Goal: Task Accomplishment & Management: Use online tool/utility

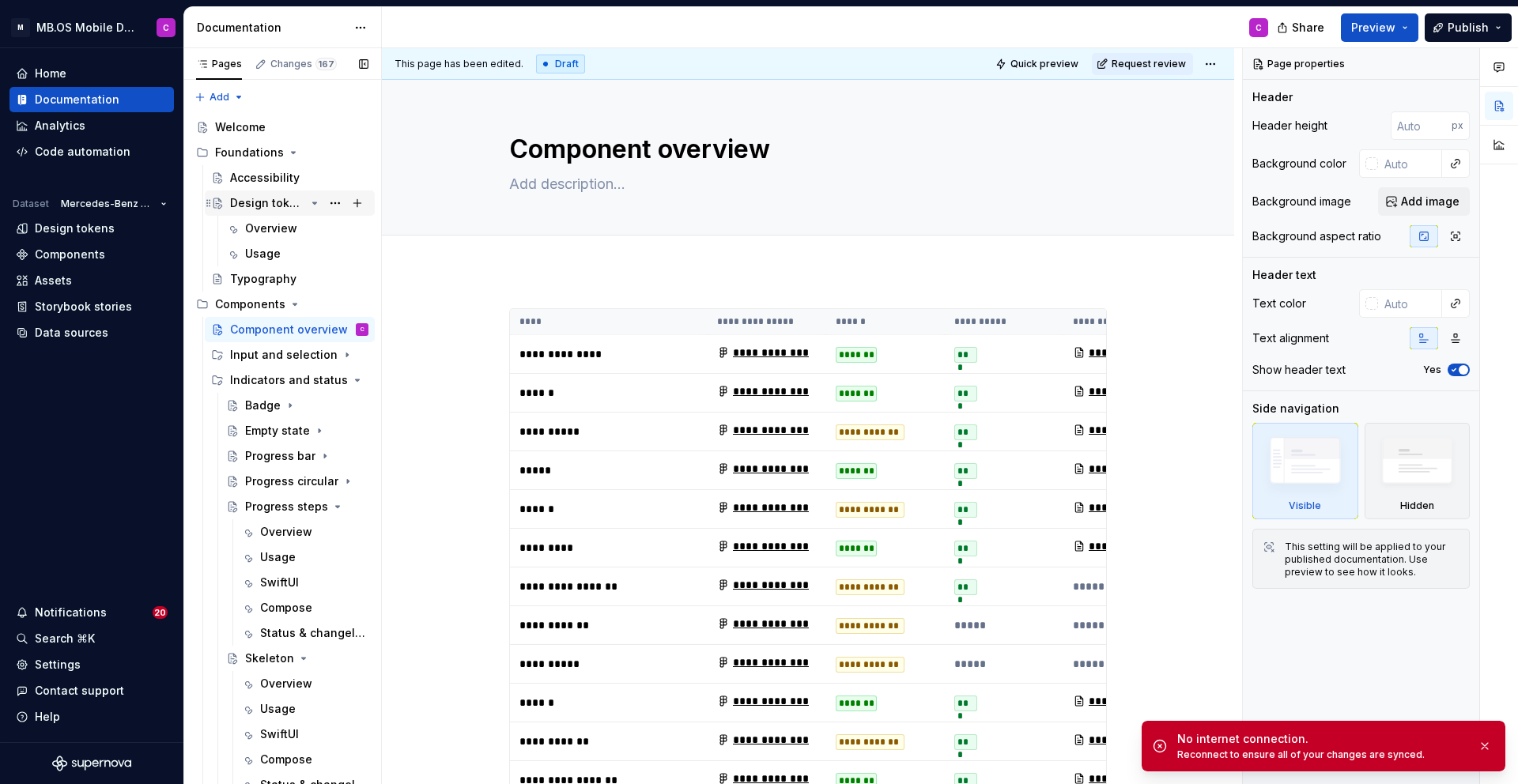
click at [254, 203] on div "Design tokens" at bounding box center [267, 203] width 75 height 16
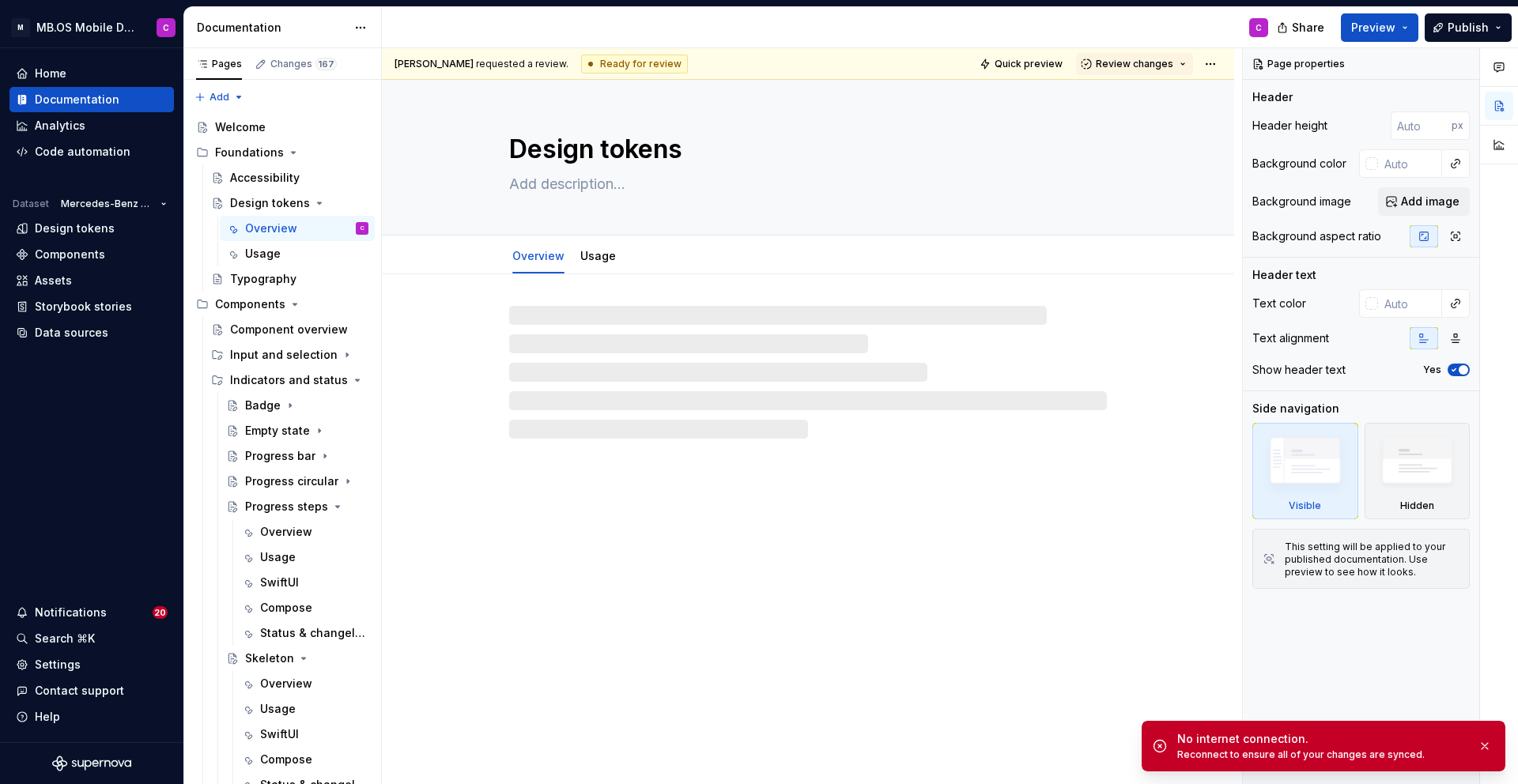
type textarea "*"
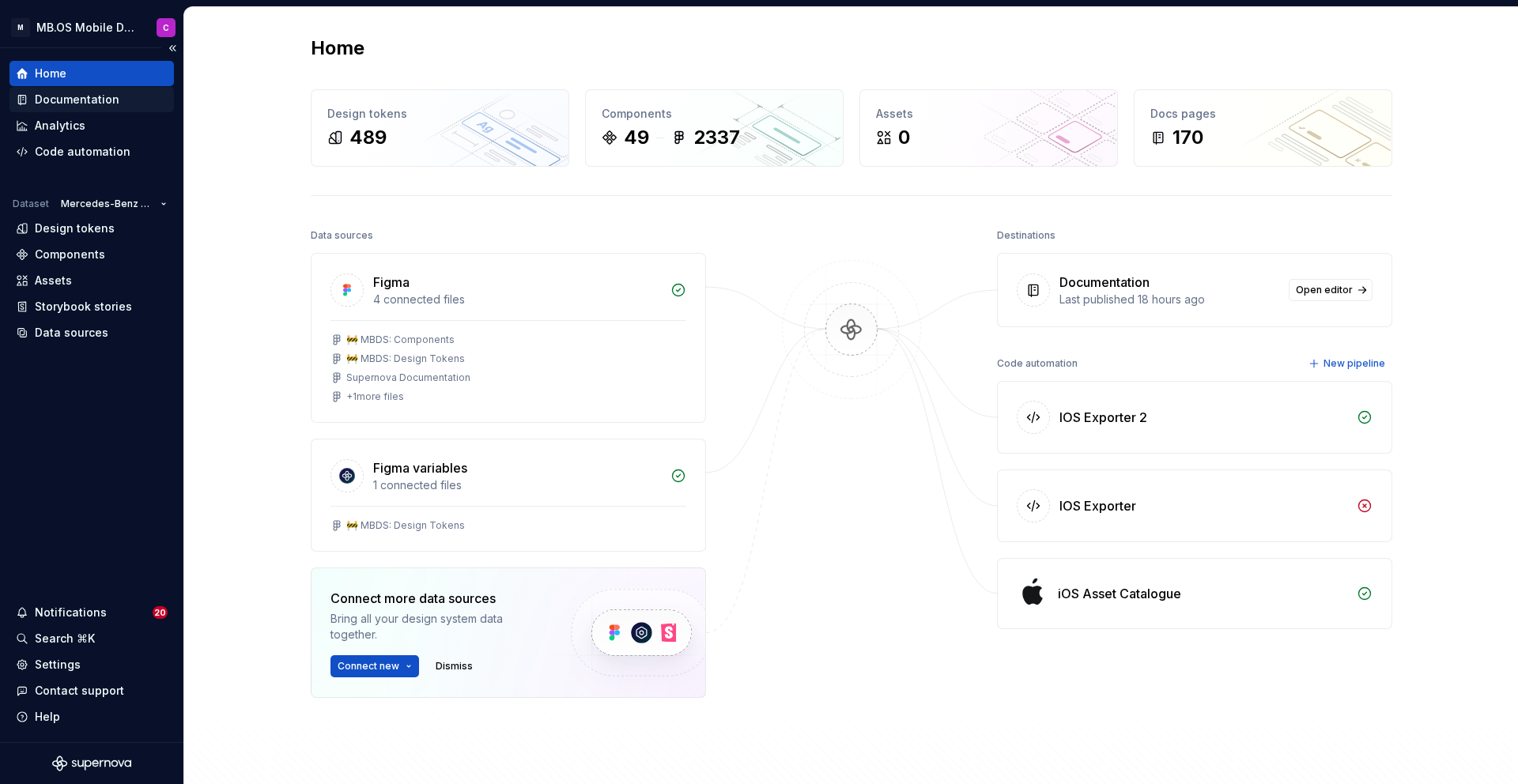
click at [72, 99] on div "Documentation" at bounding box center [77, 100] width 85 height 16
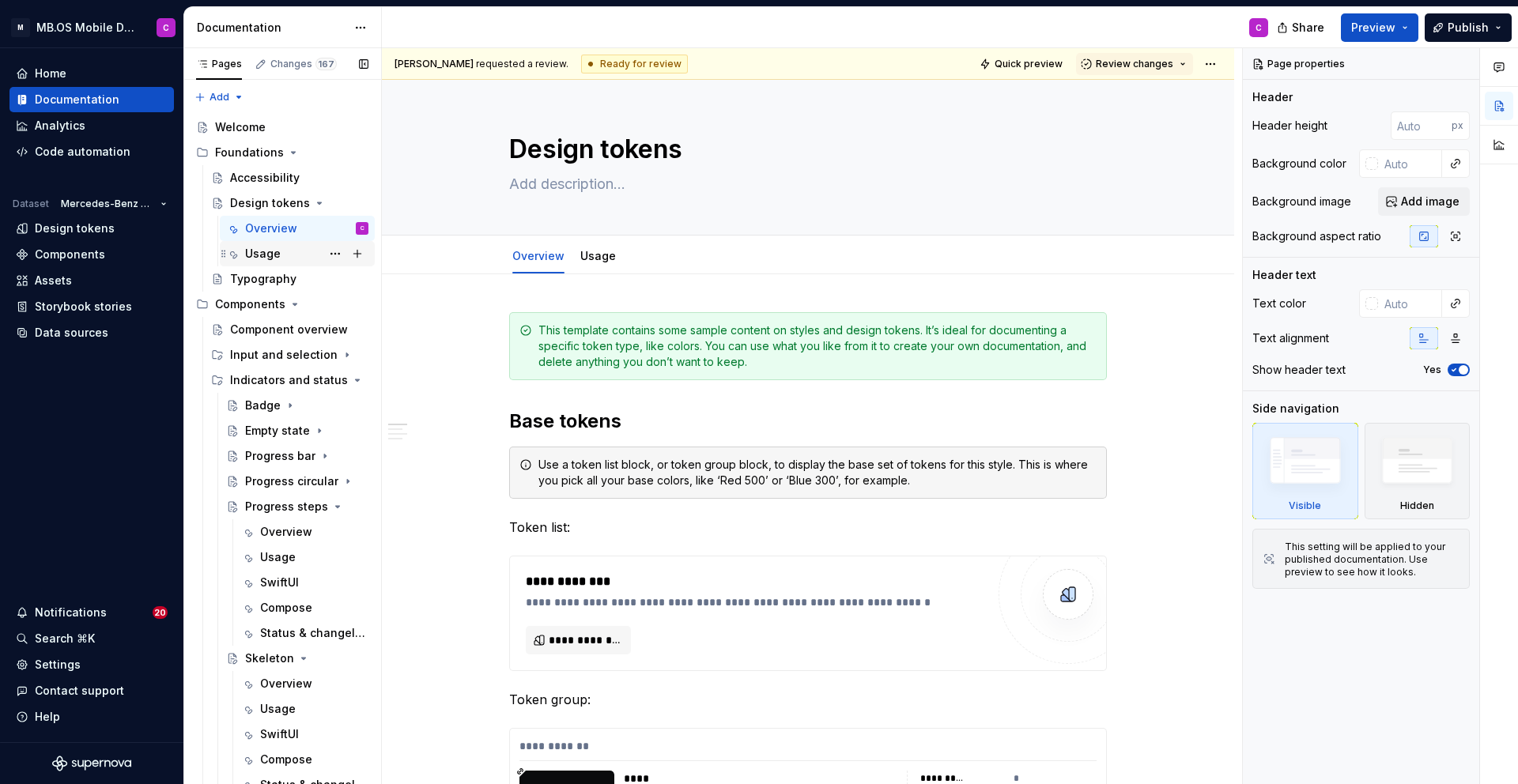
click at [271, 250] on div "Usage" at bounding box center [263, 254] width 35 height 16
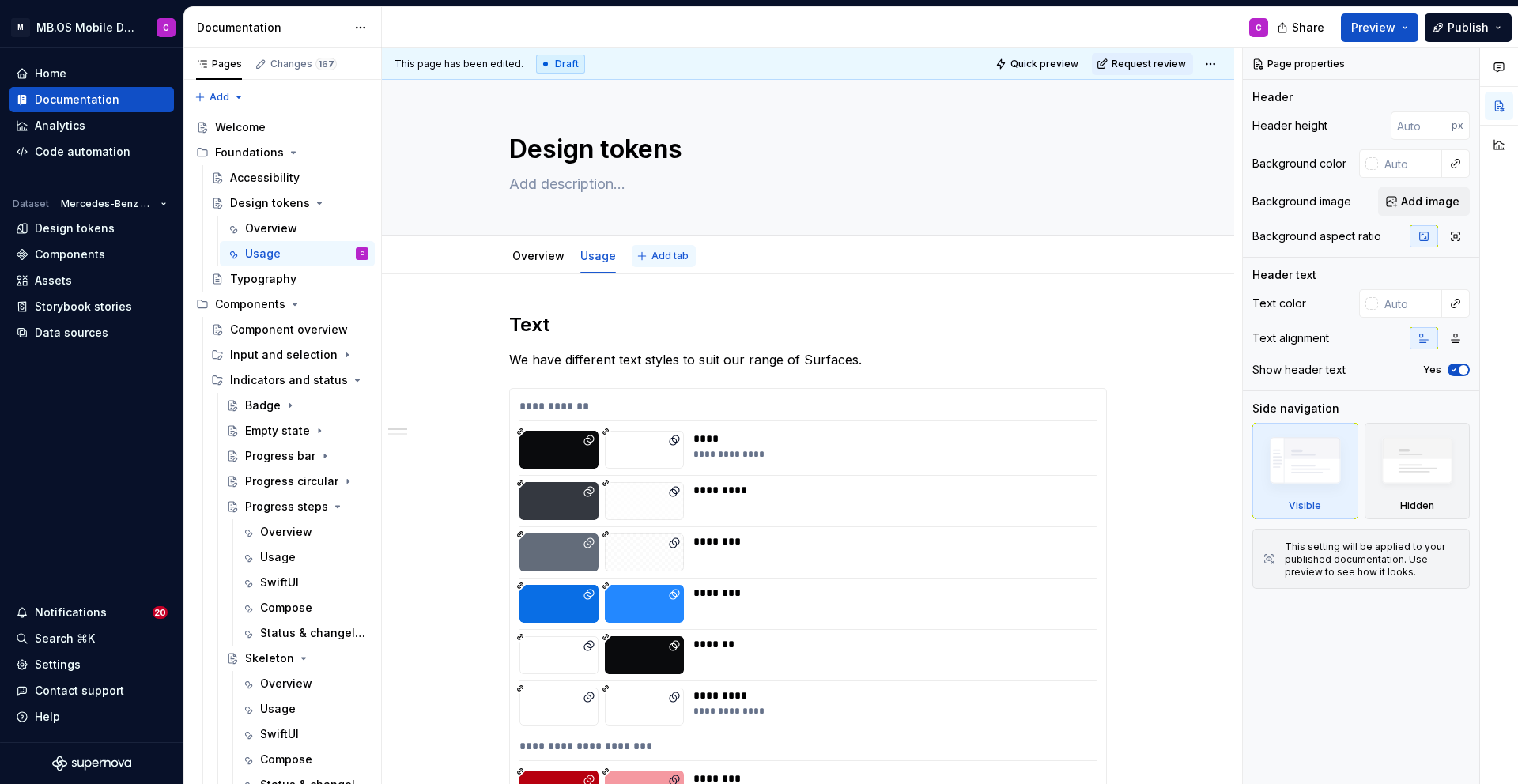
click at [661, 258] on span "Add tab" at bounding box center [670, 256] width 37 height 12
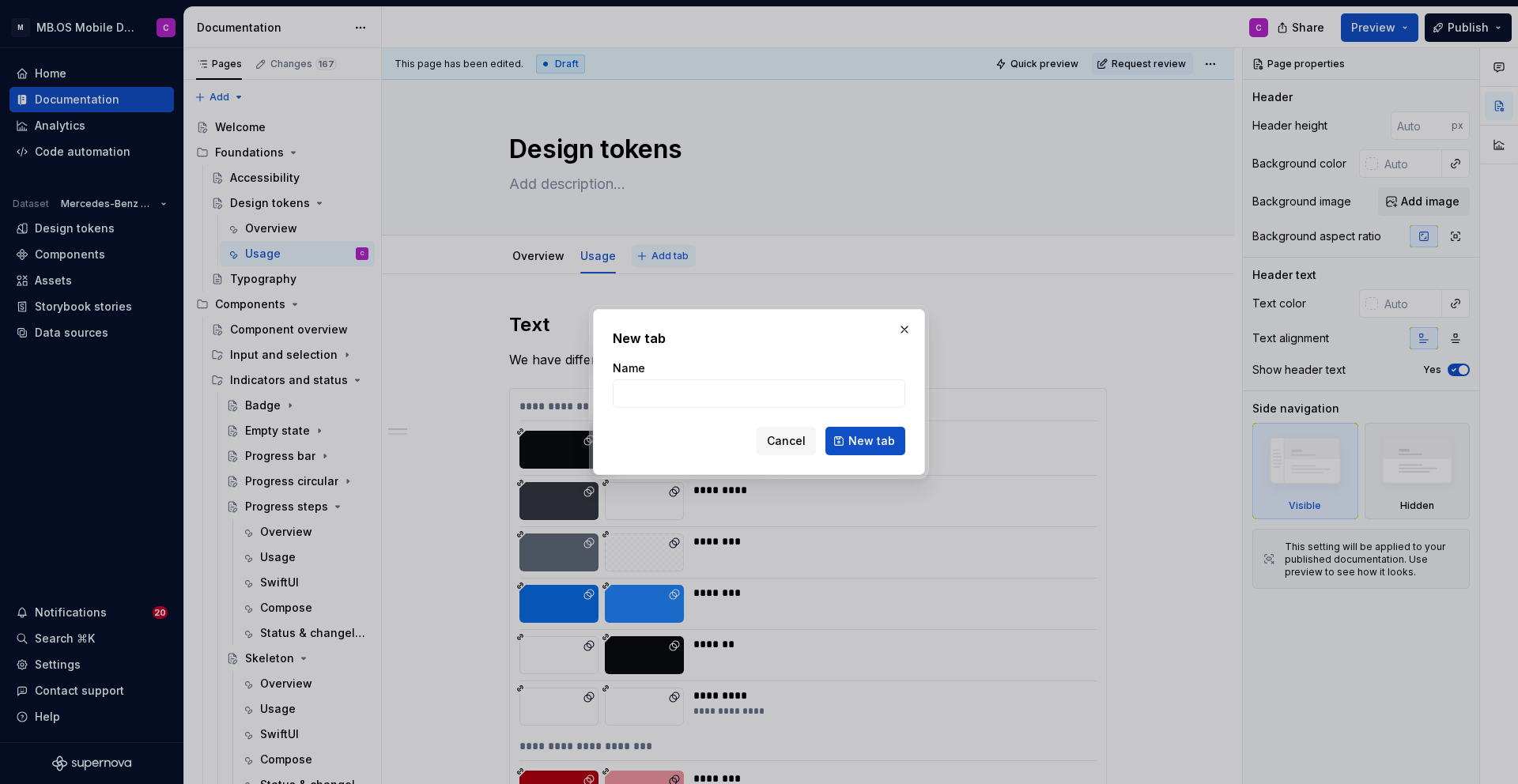
type textarea "*"
click at [661, 403] on input "Name" at bounding box center [759, 393] width 293 height 28
type input "2.0 vs 1.0"
click at [871, 438] on span "New tab" at bounding box center [871, 441] width 47 height 16
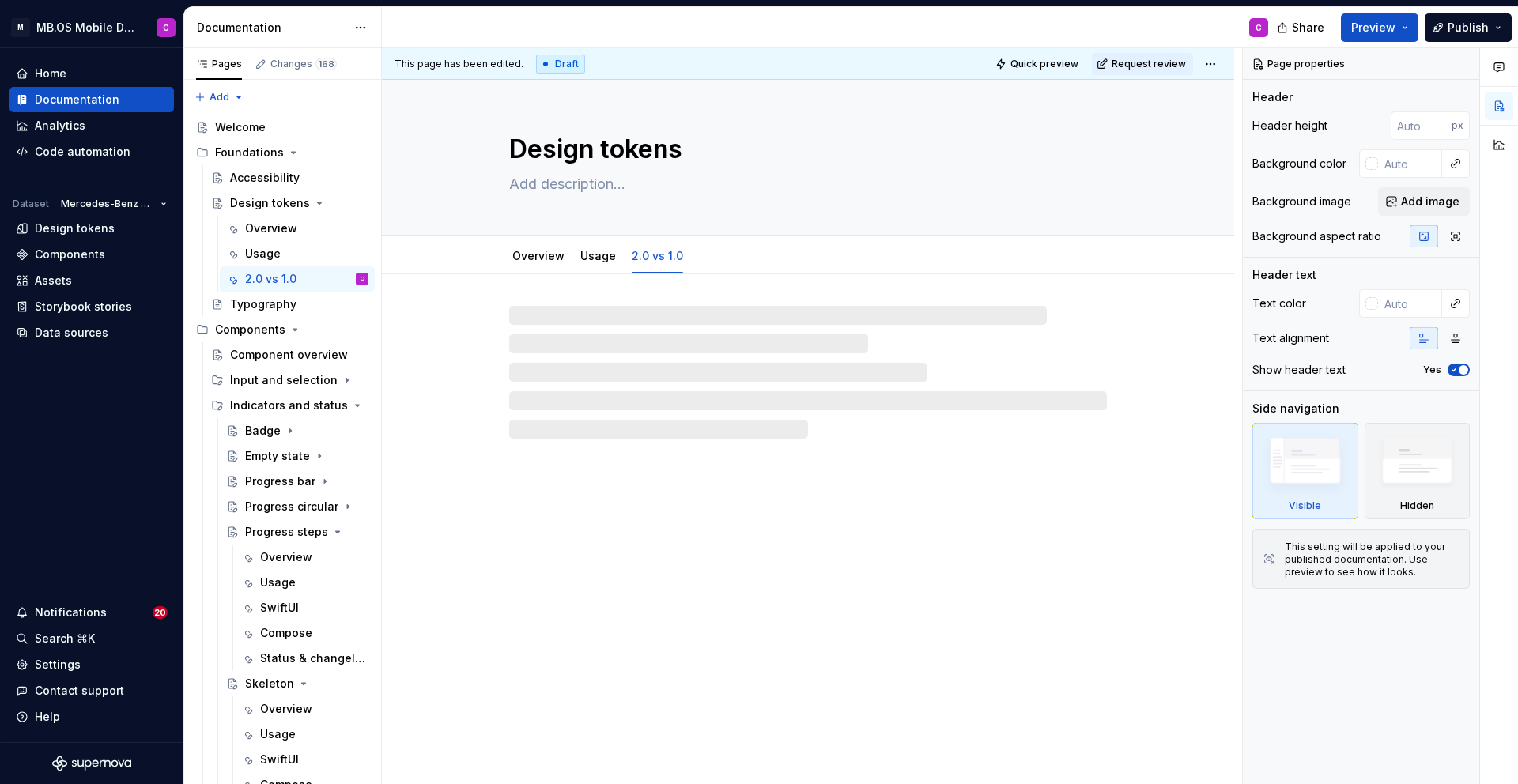
type textarea "*"
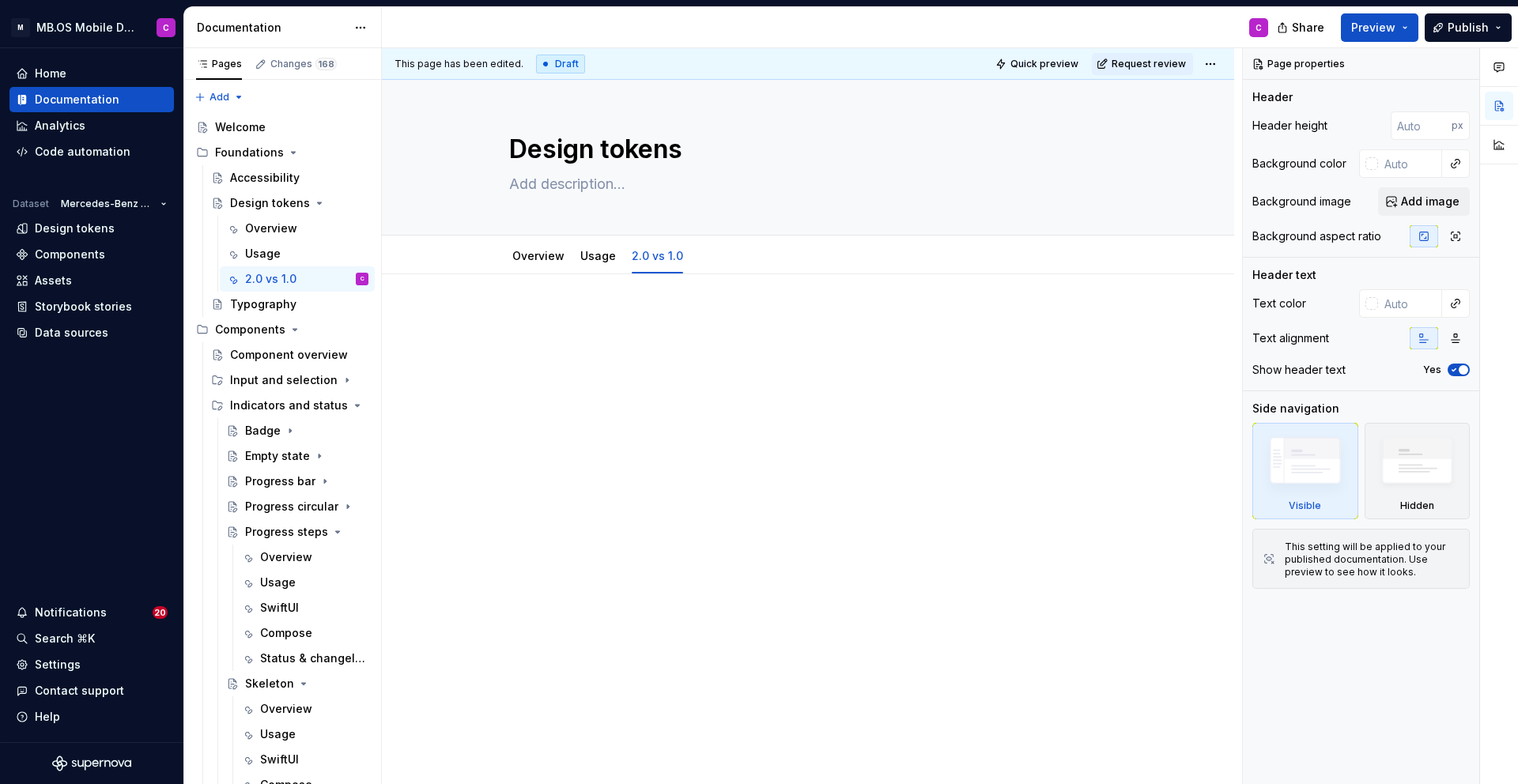
click at [521, 308] on div at bounding box center [808, 451] width 852 height 353
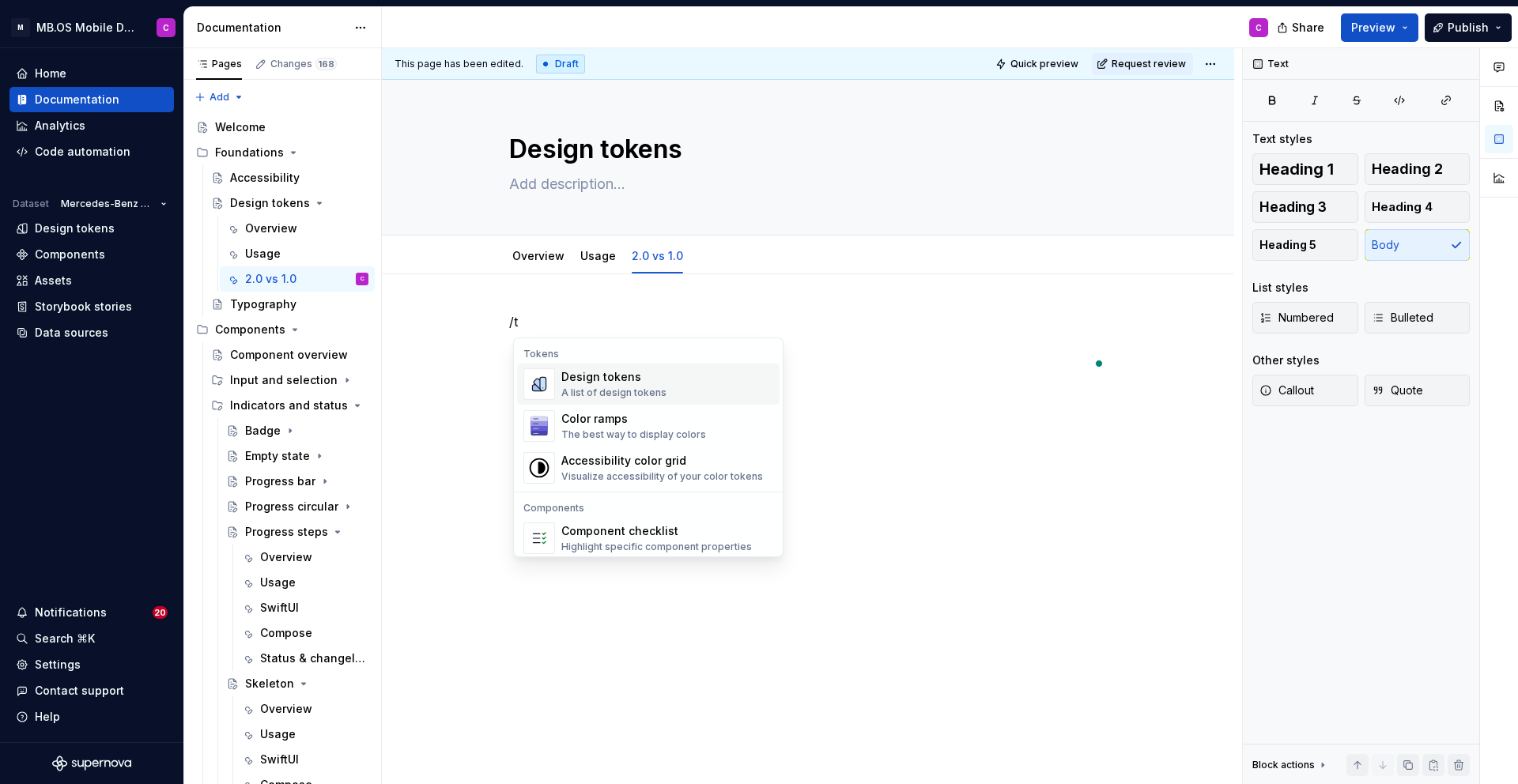
click at [645, 388] on div "A list of design tokens" at bounding box center [613, 392] width 105 height 12
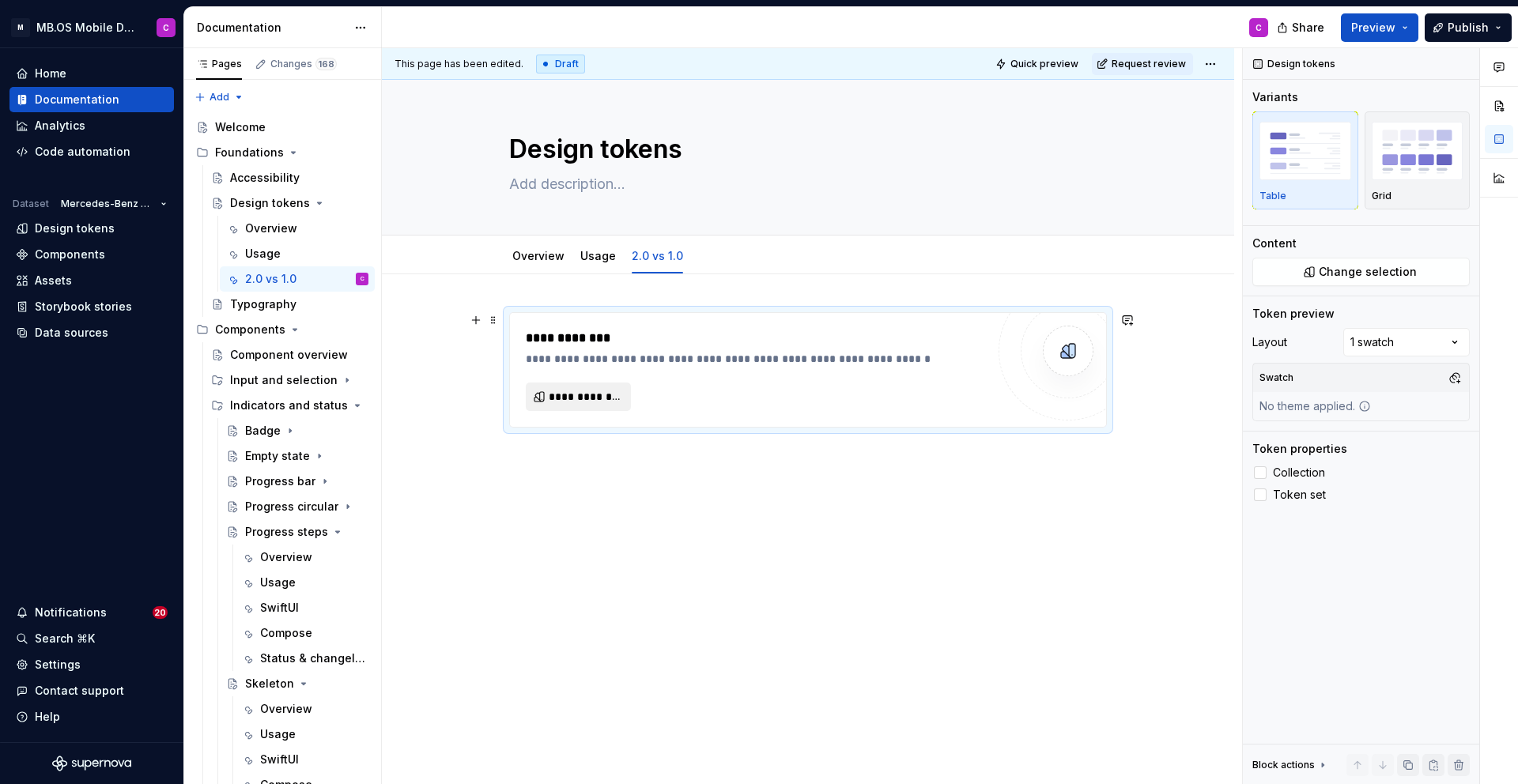
click at [581, 397] on span "**********" at bounding box center [585, 397] width 72 height 16
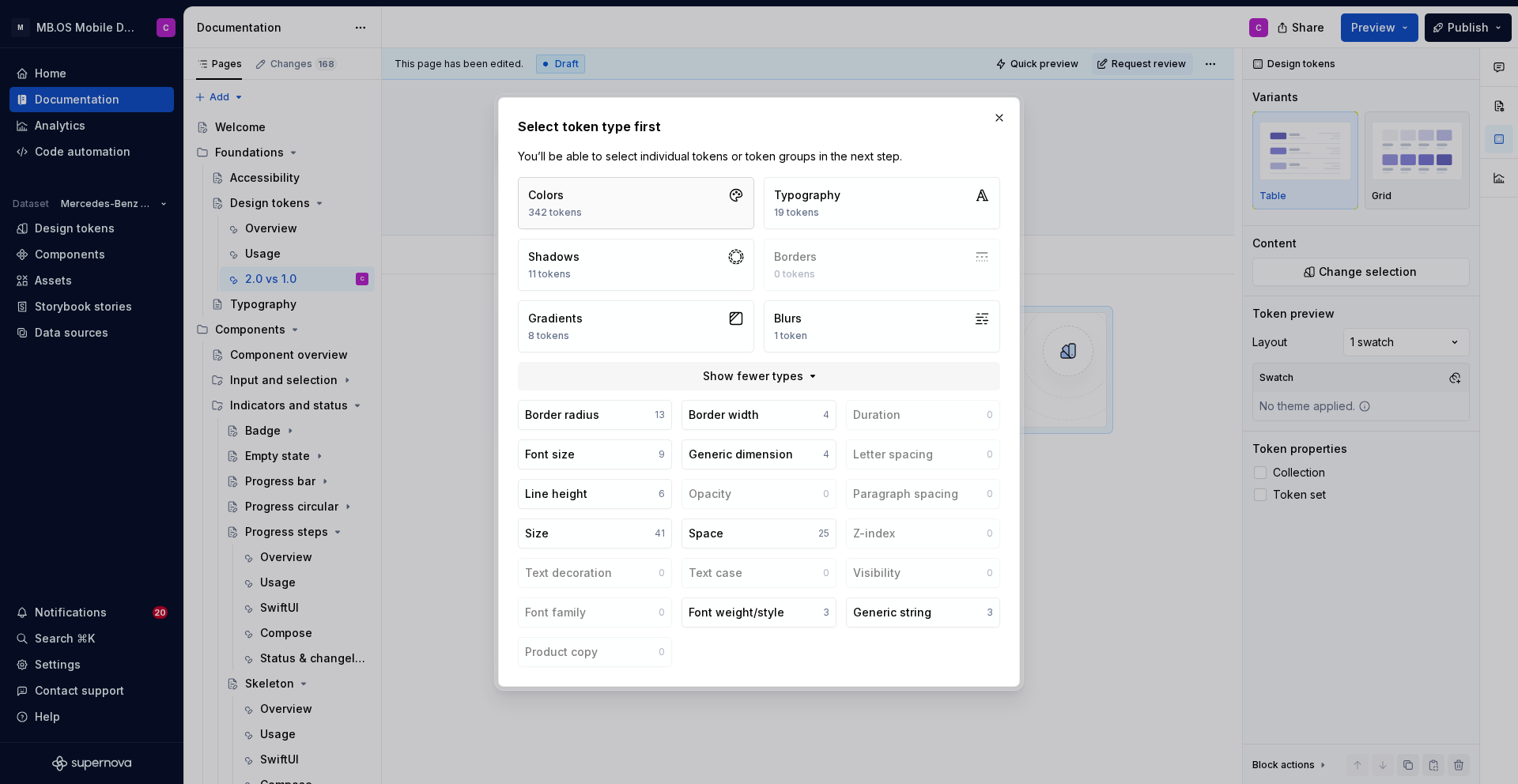
click at [603, 195] on button "Colors 342 tokens" at bounding box center [636, 203] width 236 height 52
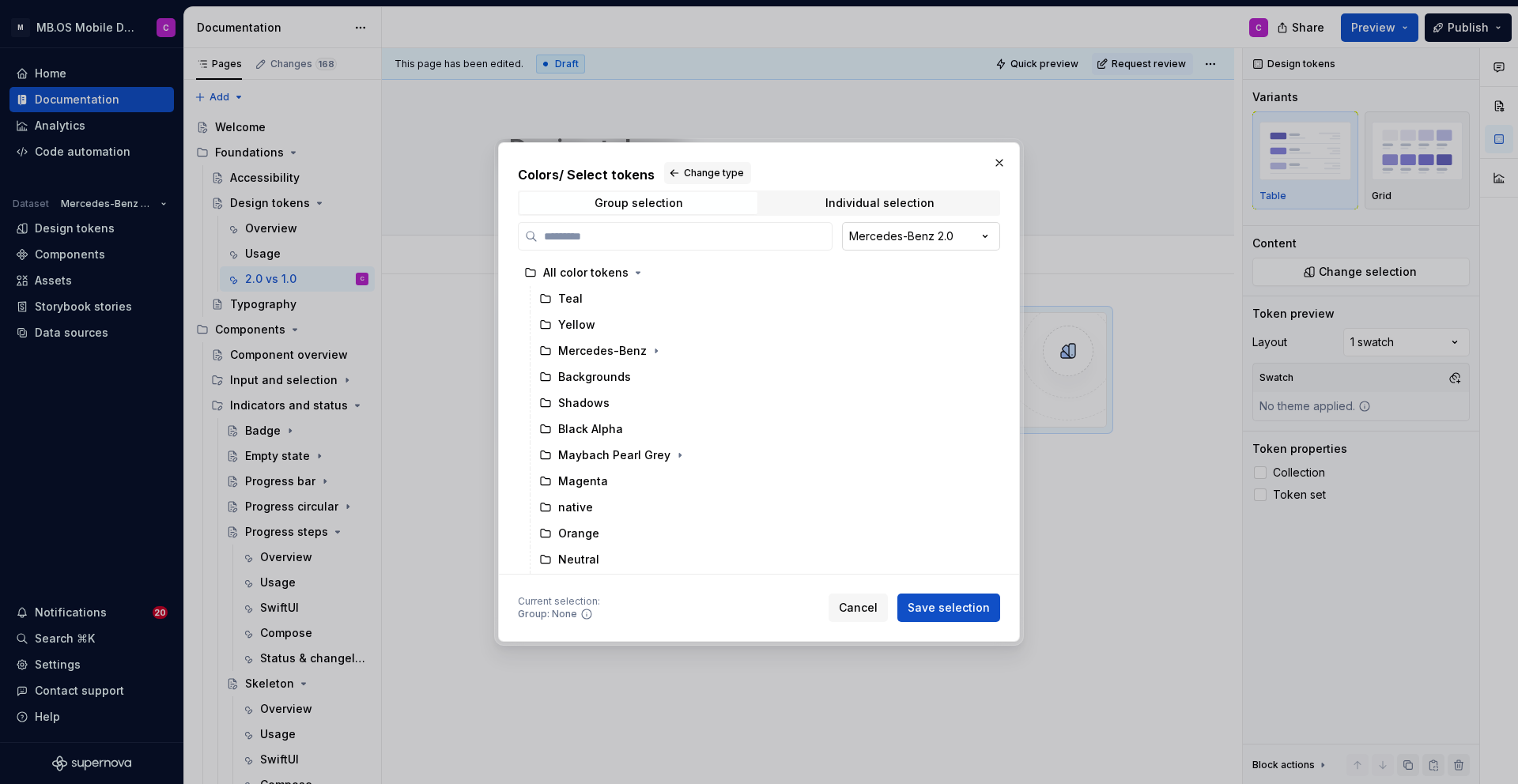
click at [879, 232] on div "Colors / Select tokens Change type Group selection Individual selection Mercede…" at bounding box center [759, 392] width 1518 height 784
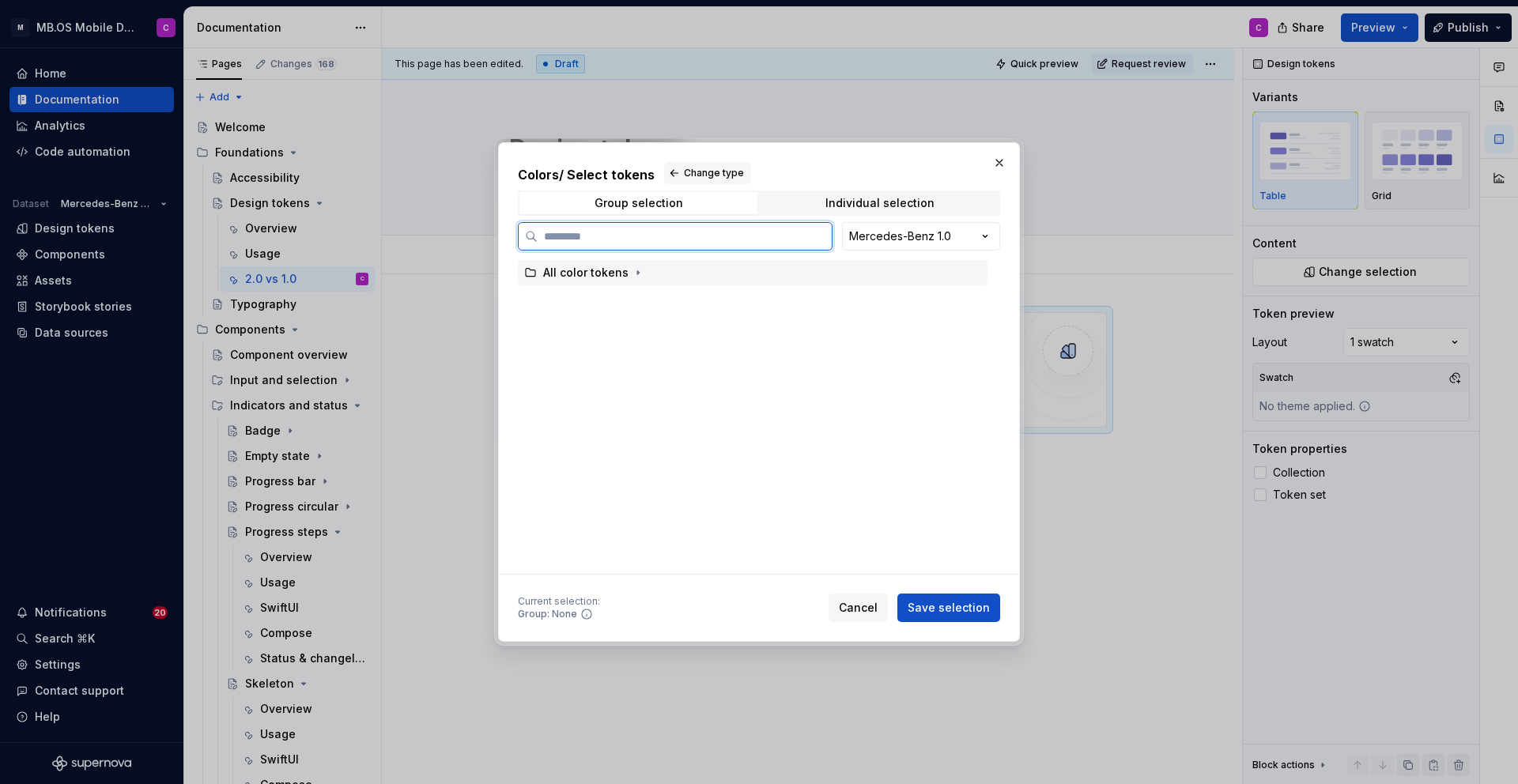
click at [565, 276] on div "All color tokens" at bounding box center [586, 273] width 86 height 16
click at [632, 274] on icon "button" at bounding box center [638, 273] width 12 height 12
click at [634, 300] on icon "button" at bounding box center [630, 299] width 12 height 12
click at [634, 321] on div "Accent" at bounding box center [767, 325] width 439 height 26
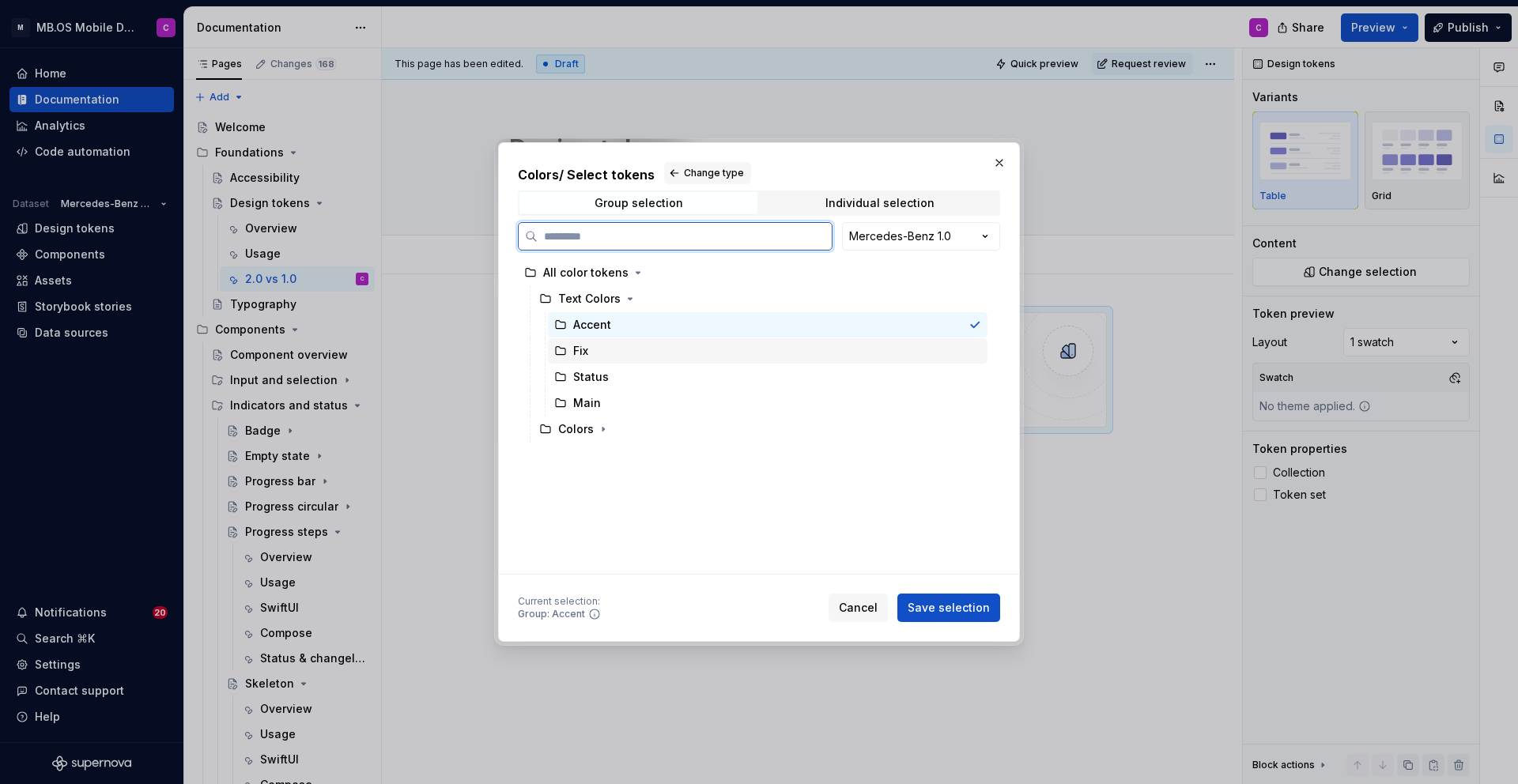
click at [635, 347] on div "Fix" at bounding box center [767, 351] width 439 height 26
click at [632, 316] on div "Accent" at bounding box center [767, 325] width 439 height 26
click at [565, 316] on div "Accent" at bounding box center [767, 325] width 439 height 26
click at [559, 332] on div "Accent" at bounding box center [582, 325] width 57 height 16
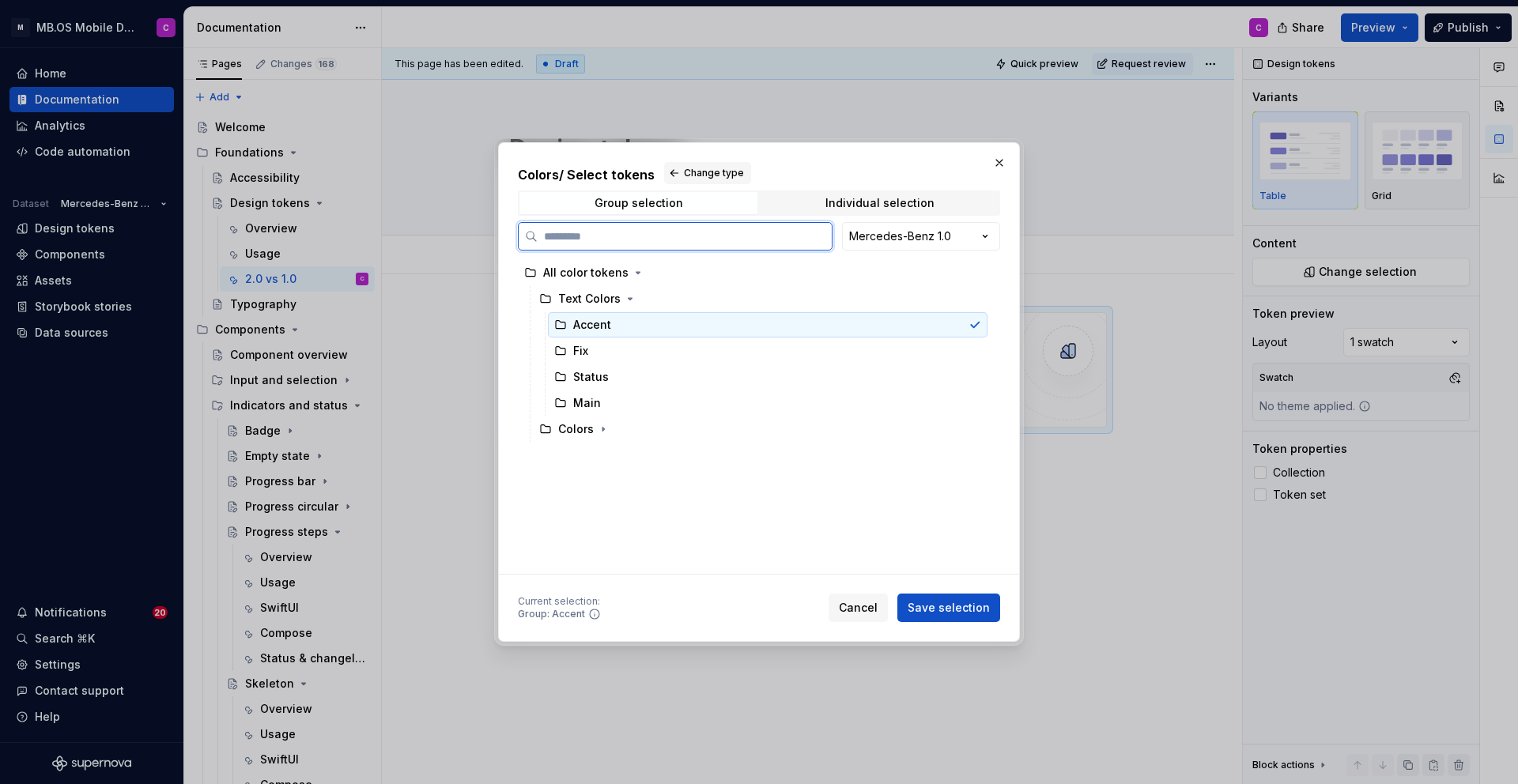
click at [559, 328] on icon at bounding box center [560, 325] width 10 height 8
click at [607, 320] on div "Accent" at bounding box center [592, 325] width 38 height 16
click at [607, 347] on div "Fix" at bounding box center [767, 351] width 439 height 26
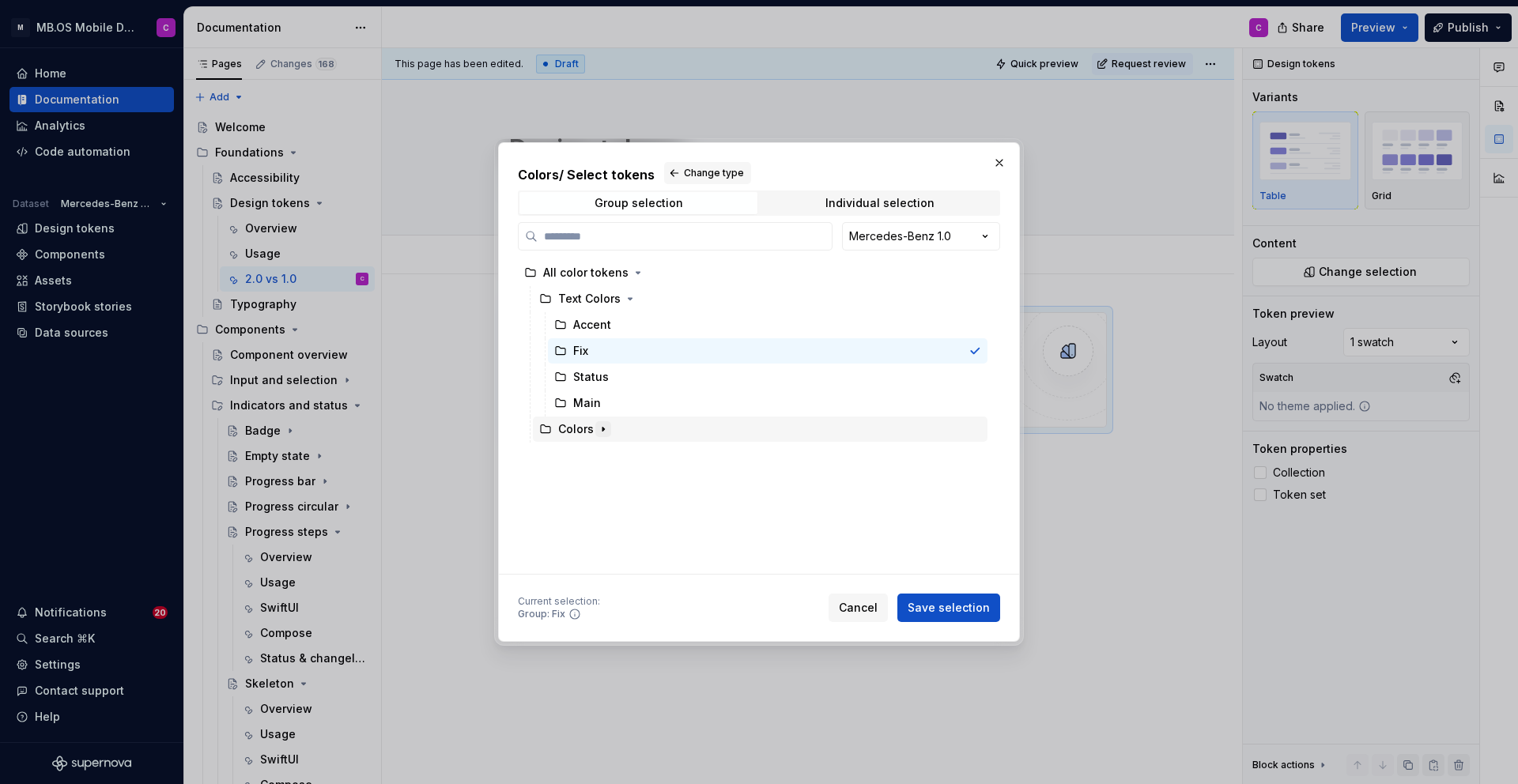
click at [602, 429] on icon "button" at bounding box center [603, 429] width 2 height 4
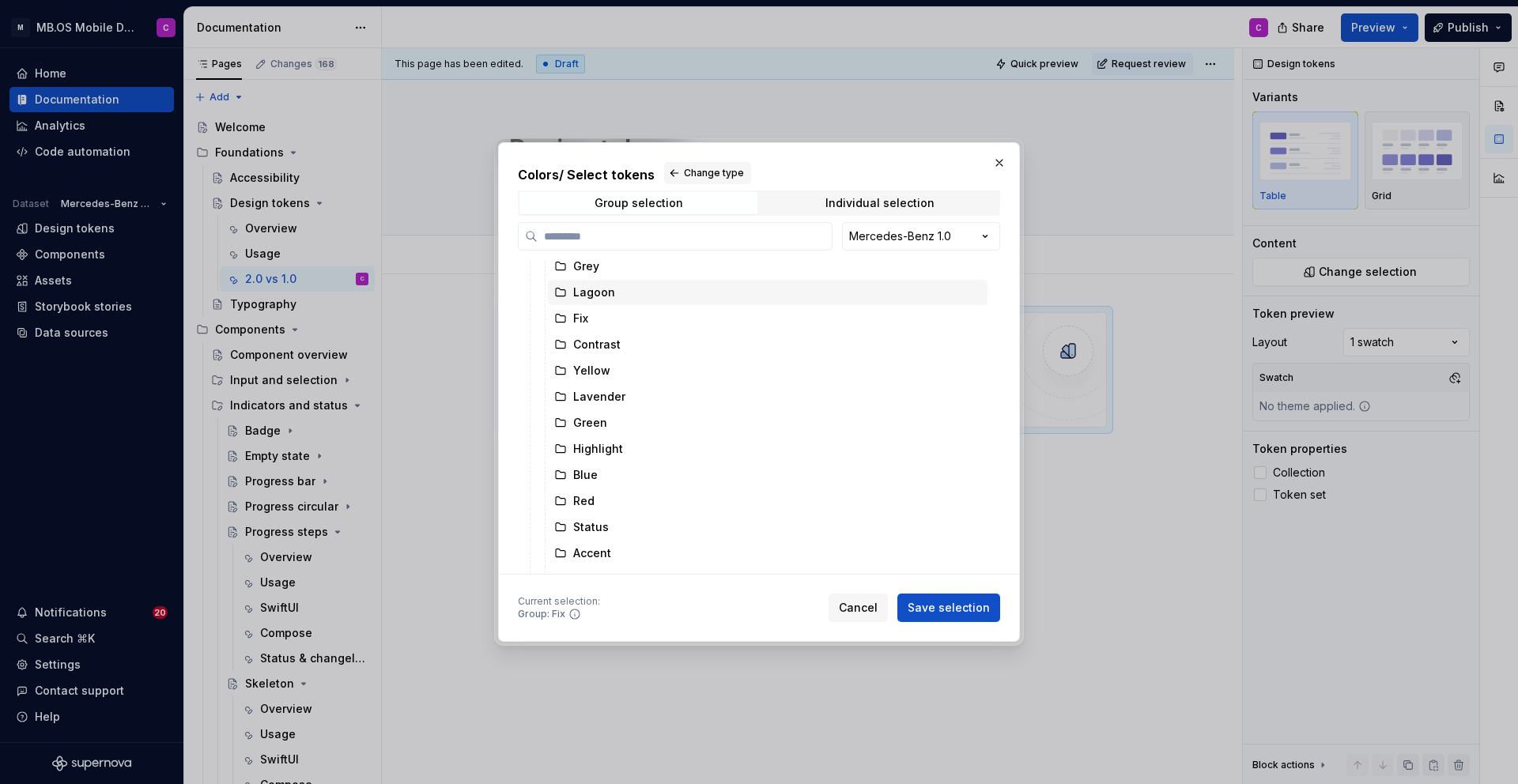
scroll to position [260, 0]
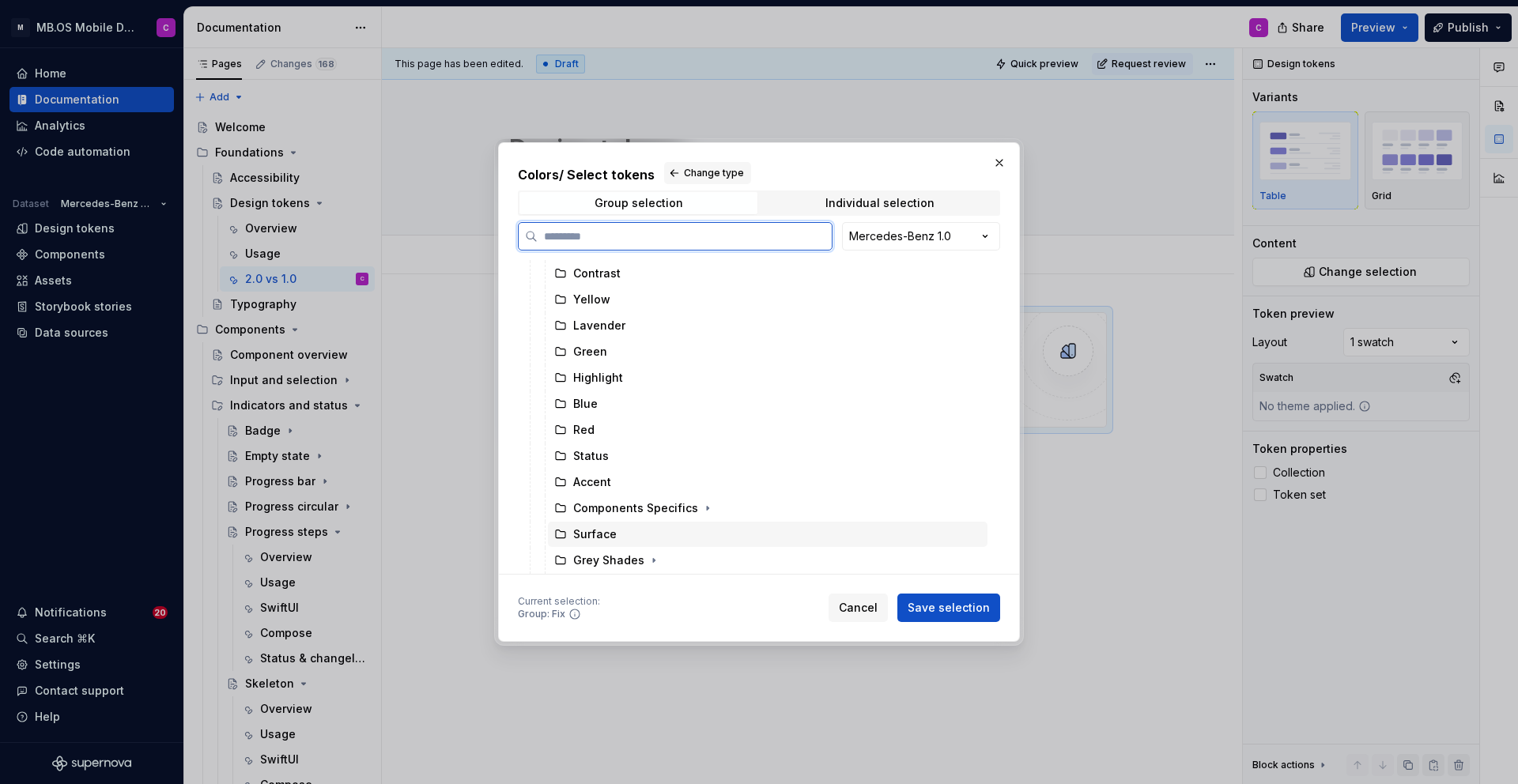
click at [599, 544] on div "Surface" at bounding box center [767, 534] width 439 height 26
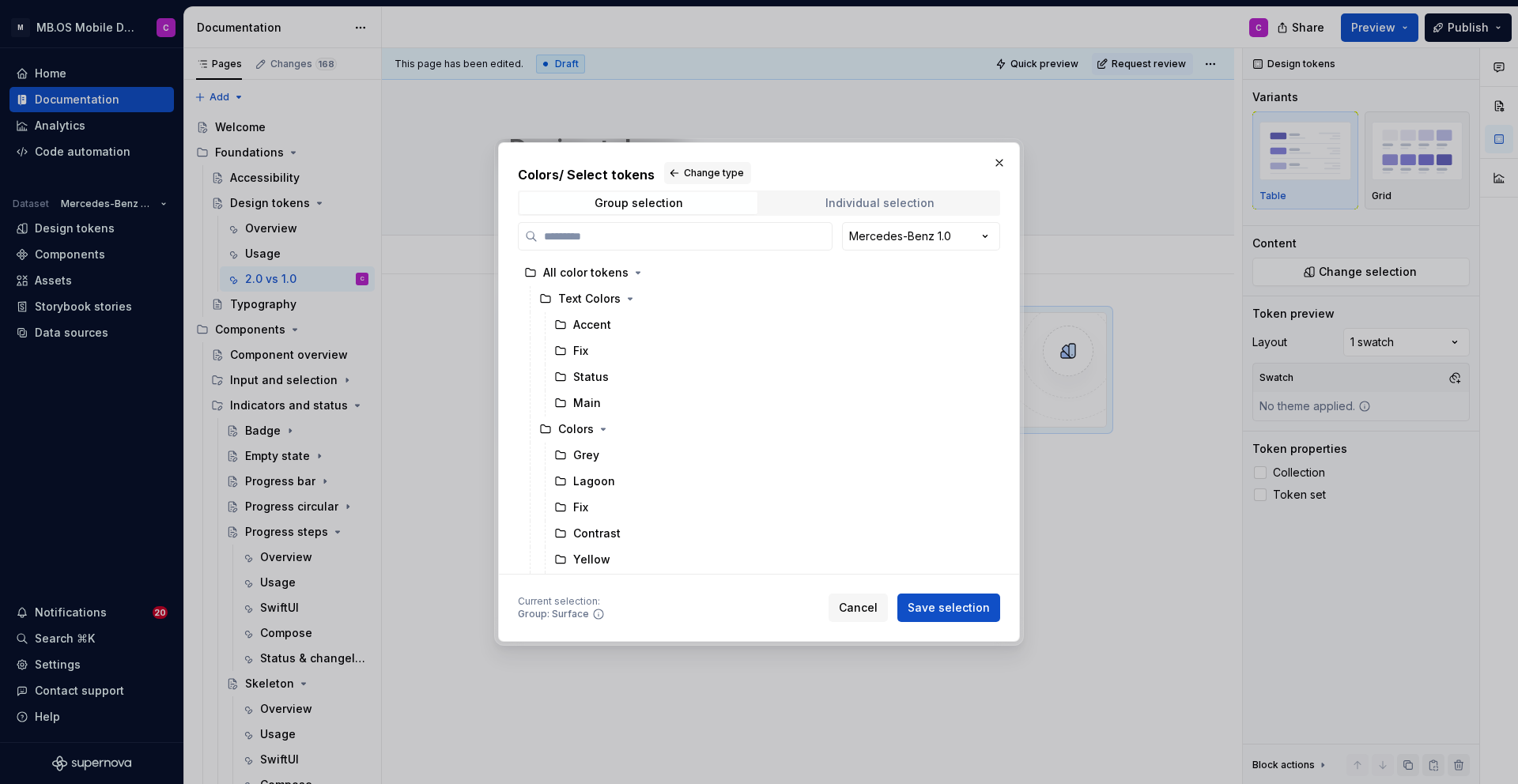
click at [829, 197] on div "Individual selection" at bounding box center [880, 203] width 109 height 12
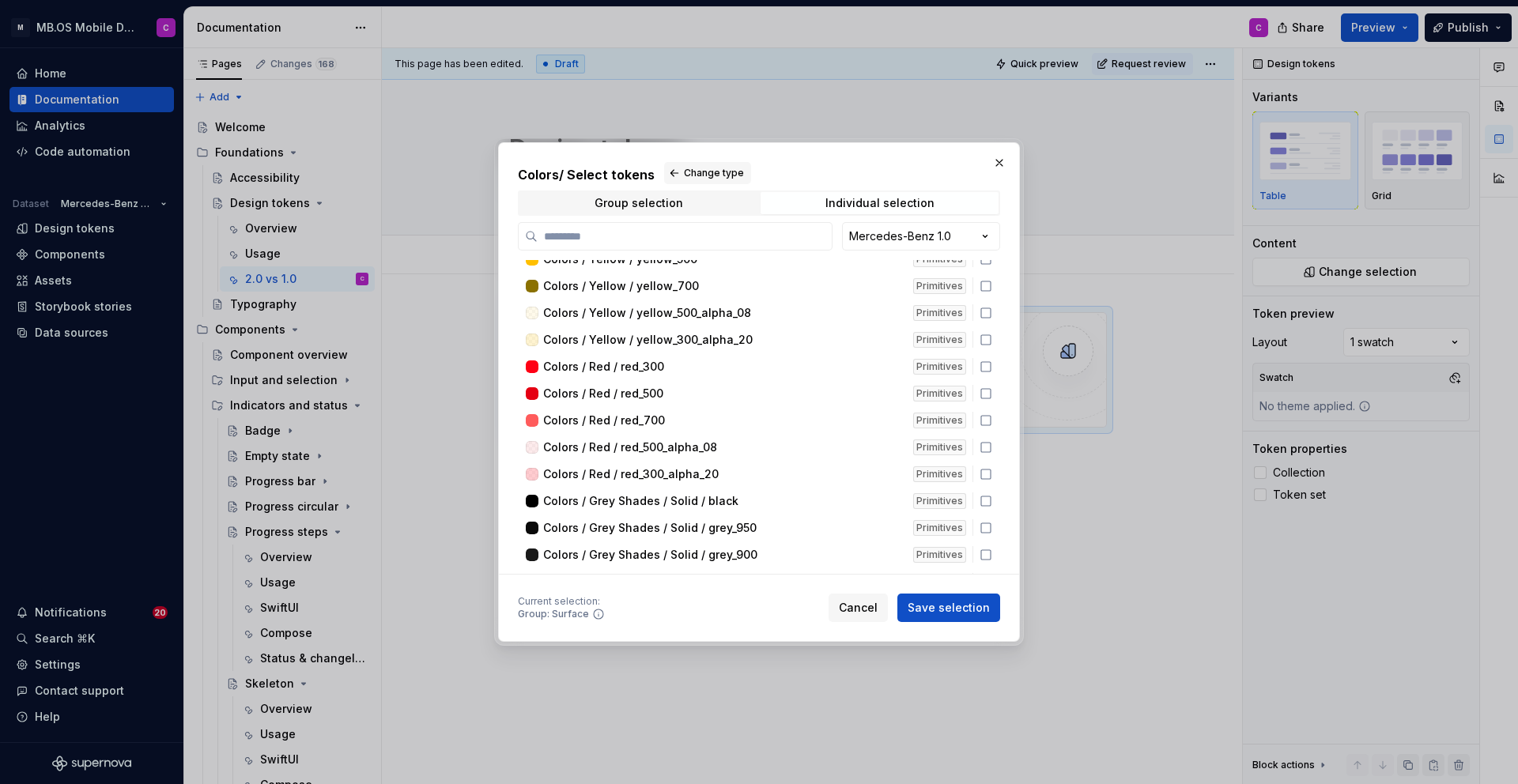
scroll to position [26, 0]
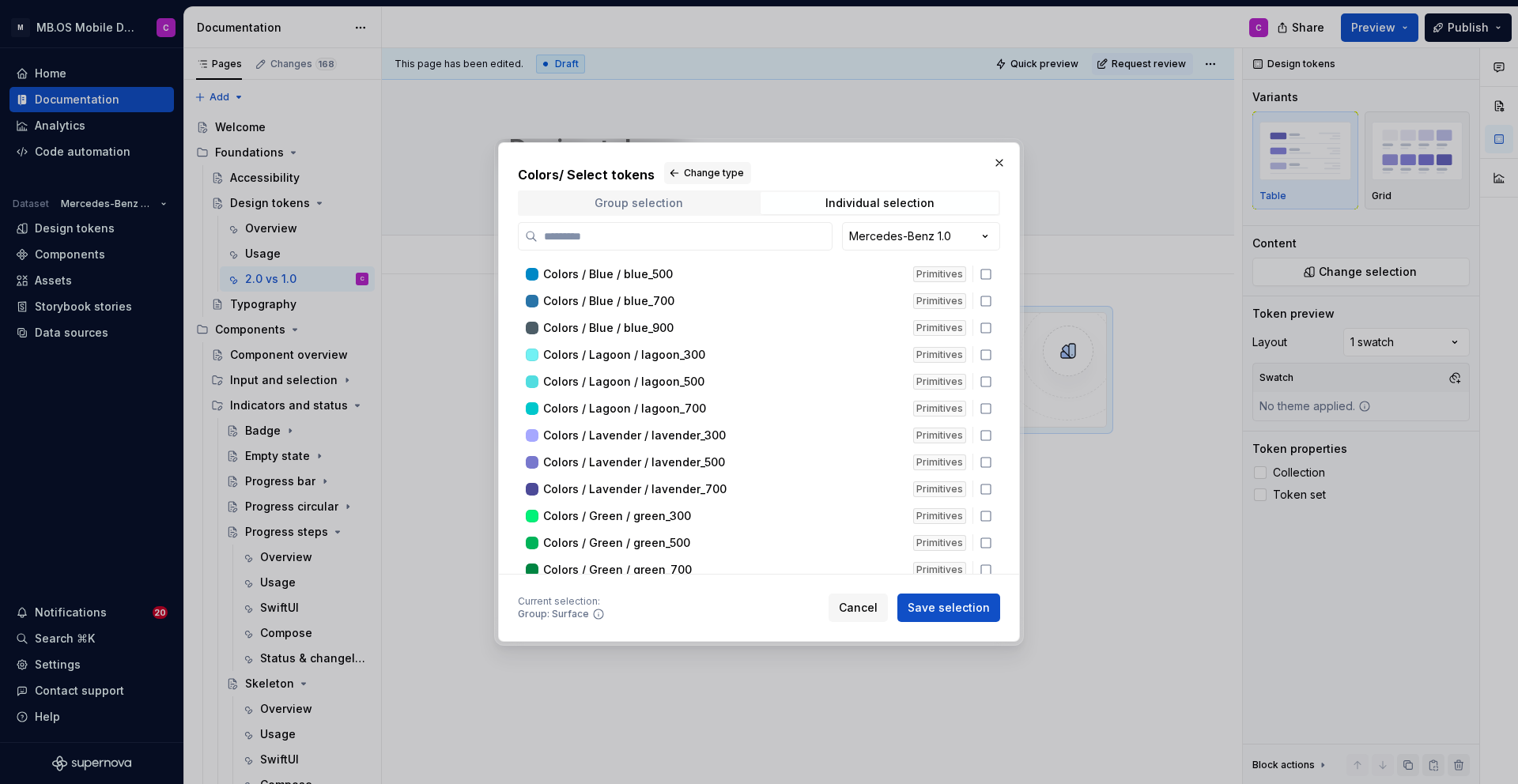
click at [674, 197] on div "Group selection" at bounding box center [639, 203] width 88 height 12
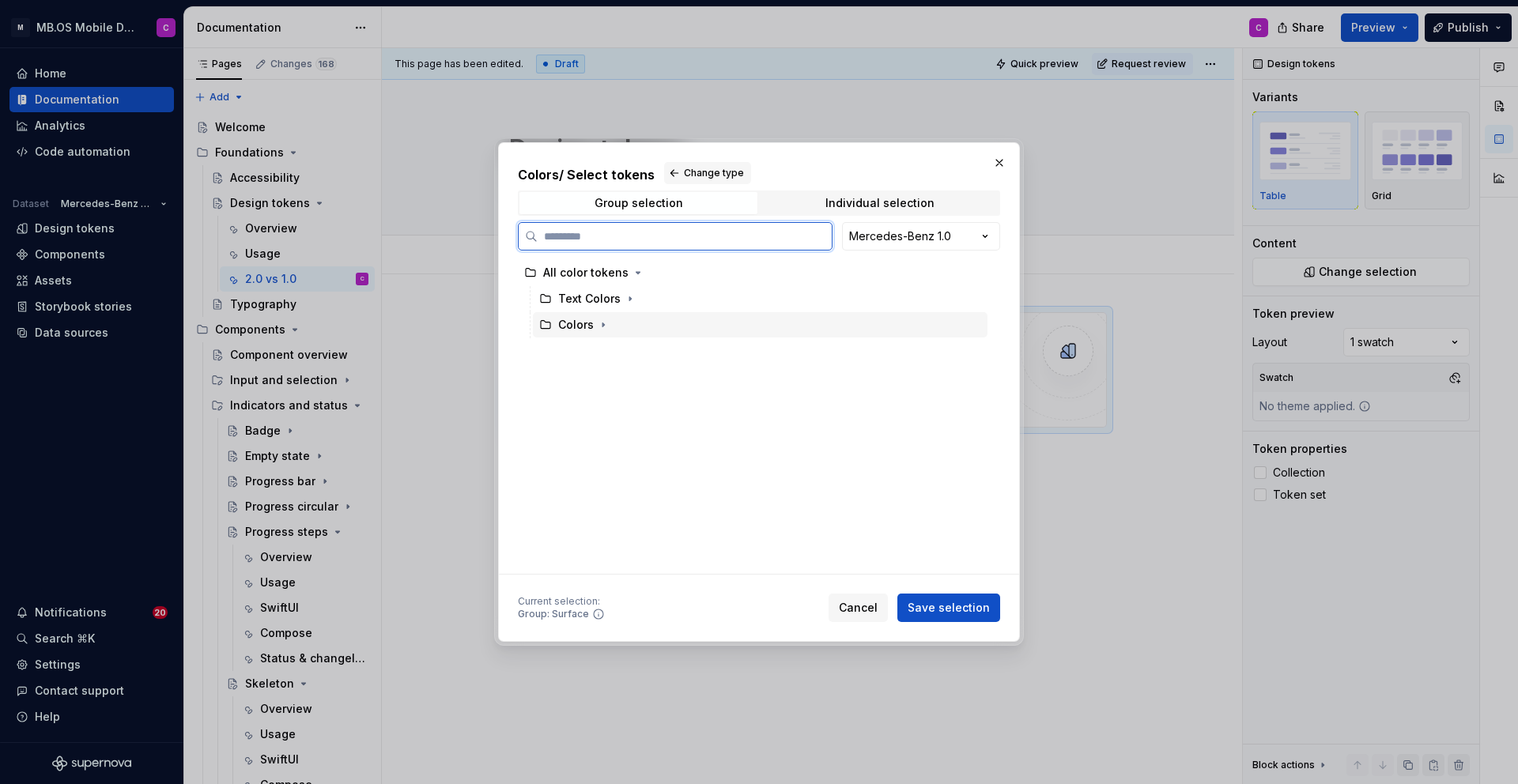
click at [650, 332] on div "Colors" at bounding box center [759, 325] width 454 height 26
click at [595, 325] on button "button" at bounding box center [603, 325] width 16 height 16
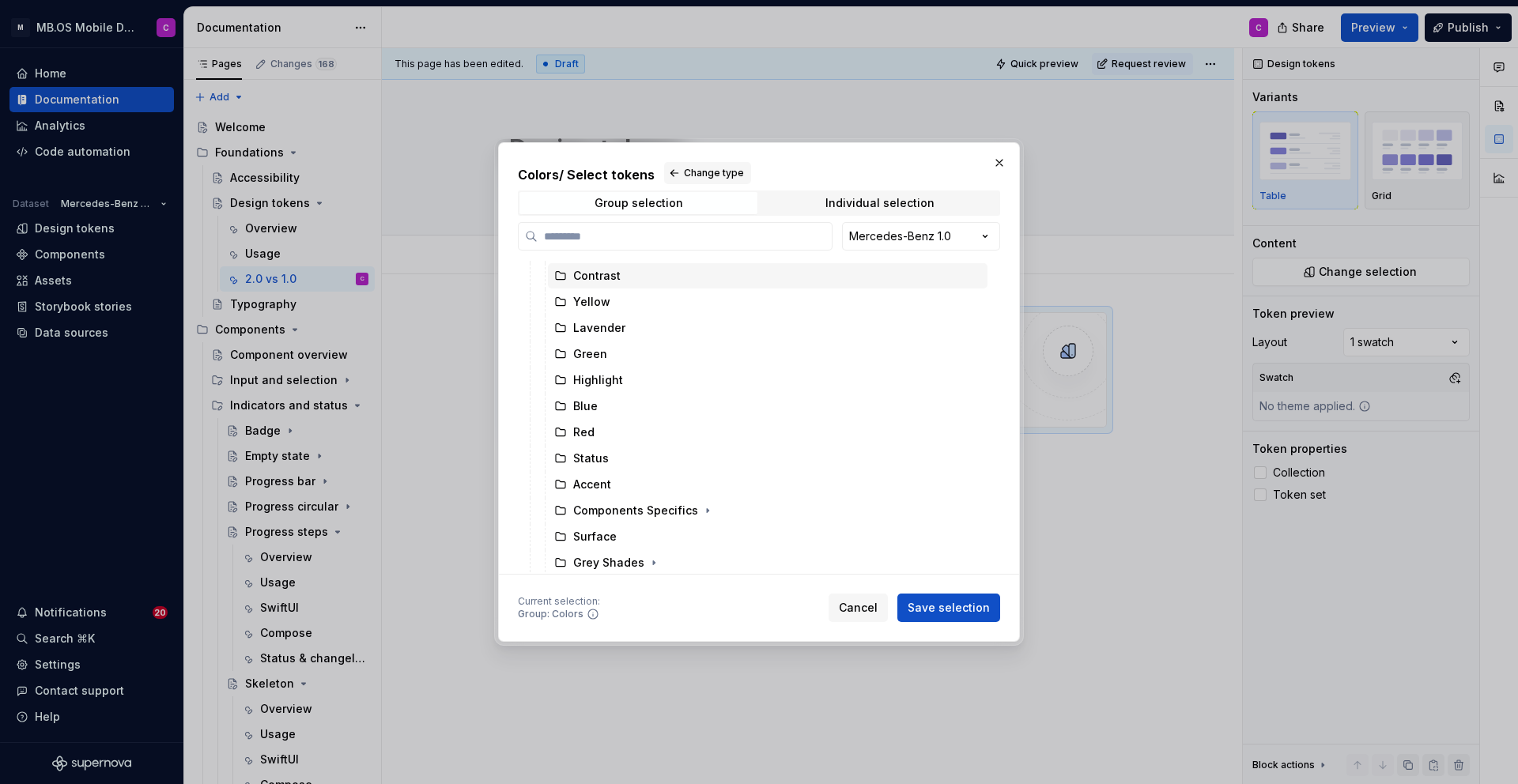
scroll to position [156, 0]
click at [627, 535] on div "Surface" at bounding box center [767, 534] width 439 height 26
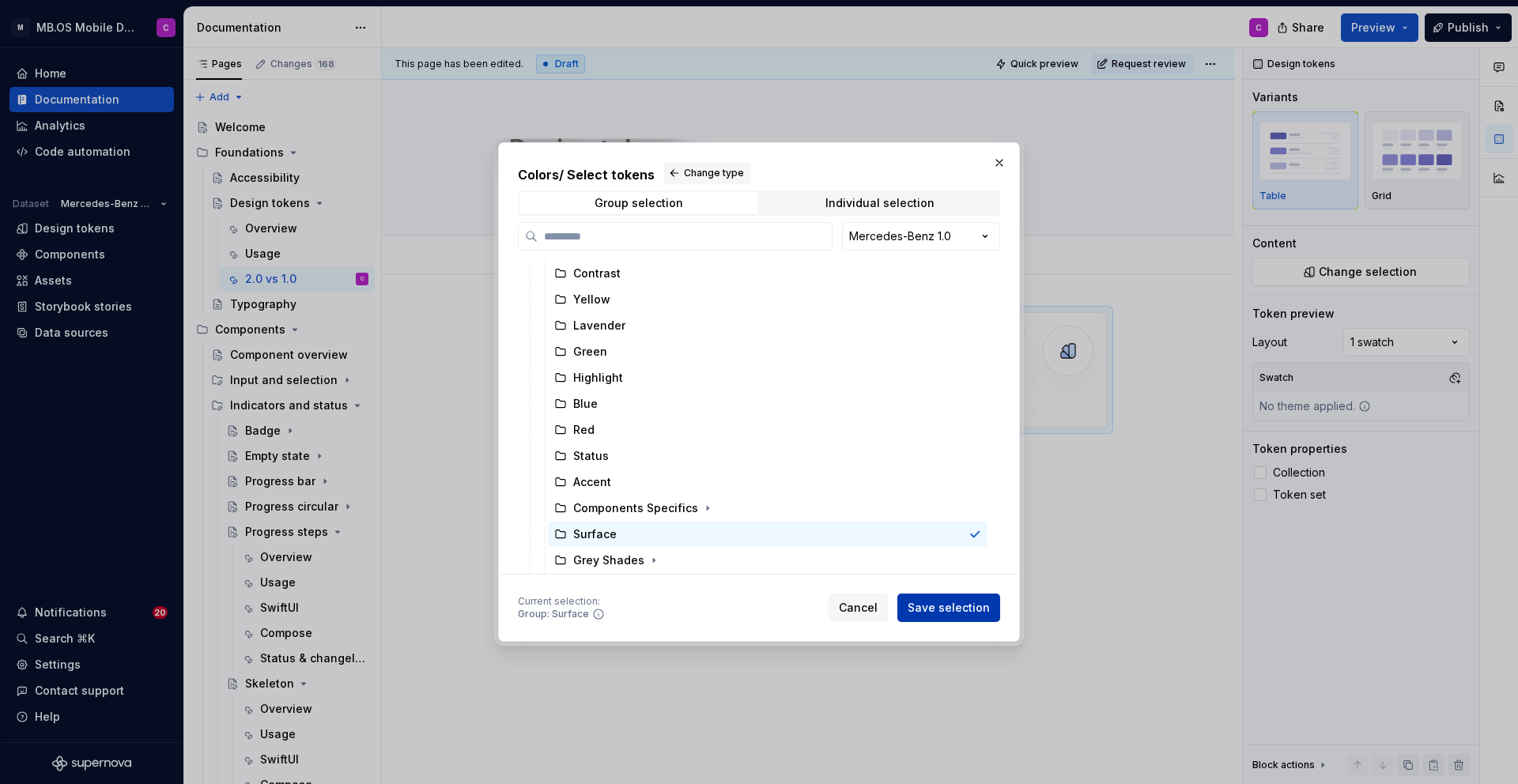
click at [940, 608] on span "Save selection" at bounding box center [948, 608] width 82 height 16
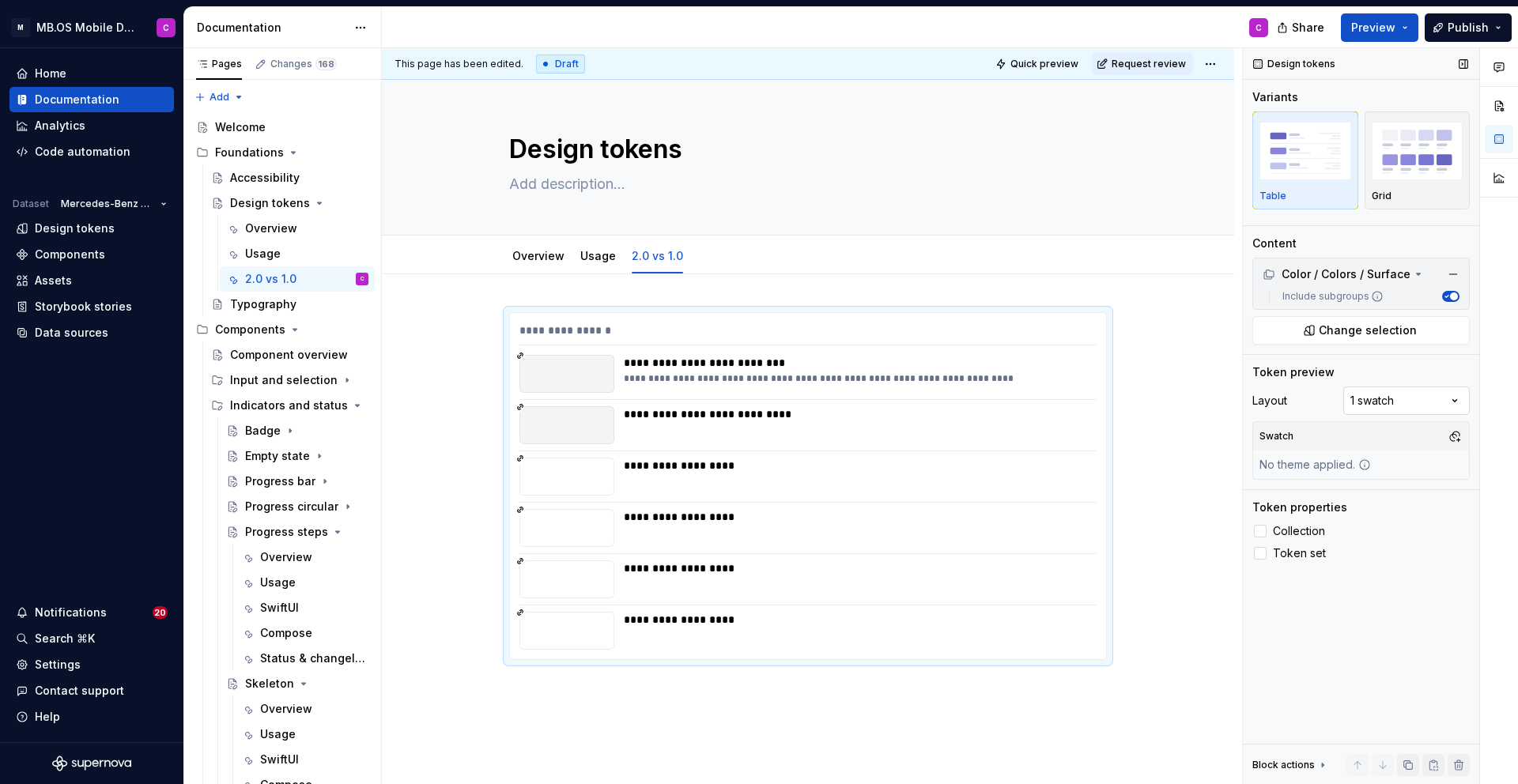
click at [1356, 400] on div "Comments Open comments No comments yet Select ‘Comment’ from the block context …" at bounding box center [1380, 416] width 275 height 736
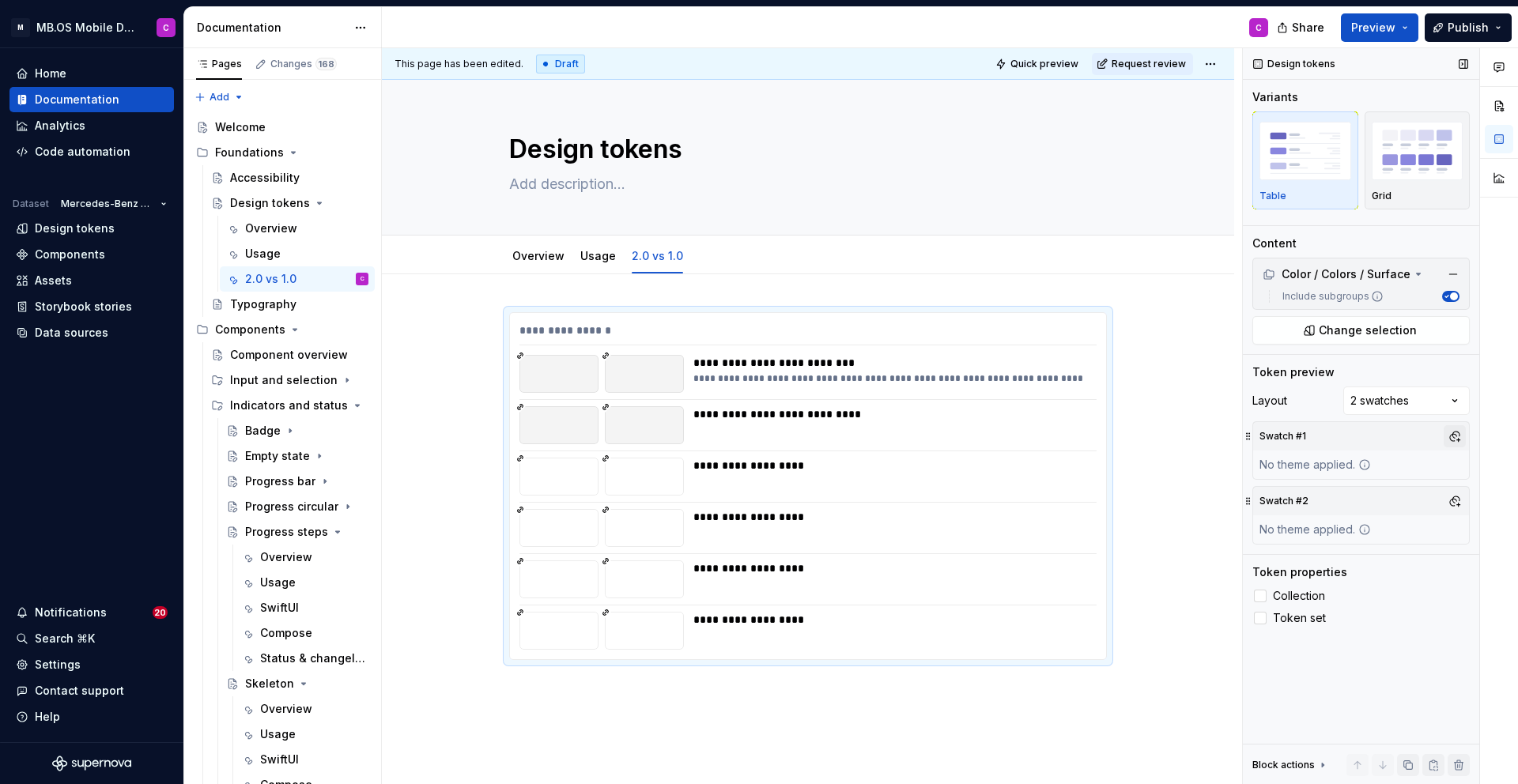
click at [1453, 432] on button "button" at bounding box center [1454, 436] width 22 height 22
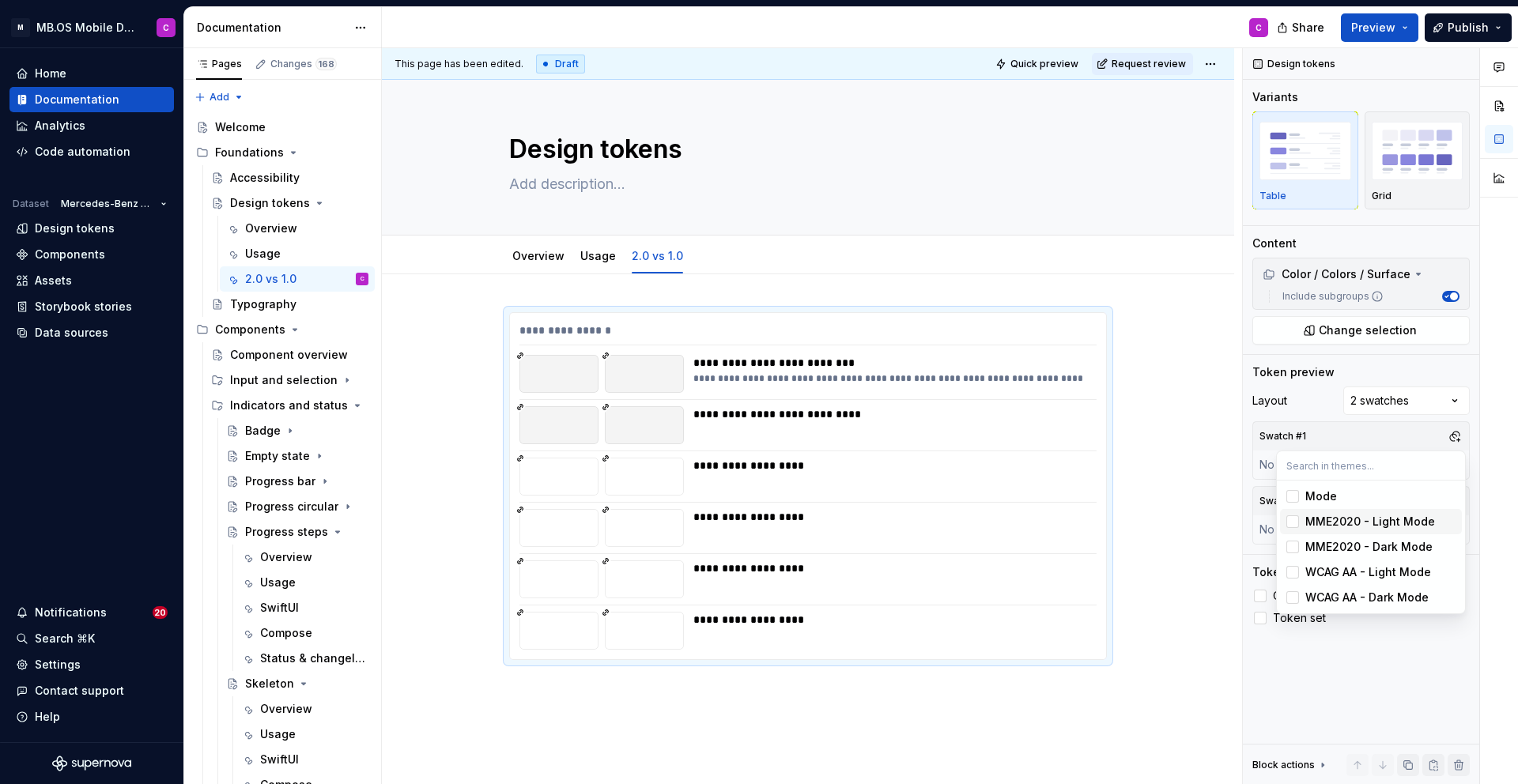
click at [1342, 523] on div "MME2020 - Light Mode" at bounding box center [1370, 522] width 130 height 16
click at [1341, 425] on div "Comments Open comments No comments yet Select ‘Comment’ from the block context …" at bounding box center [1380, 416] width 275 height 736
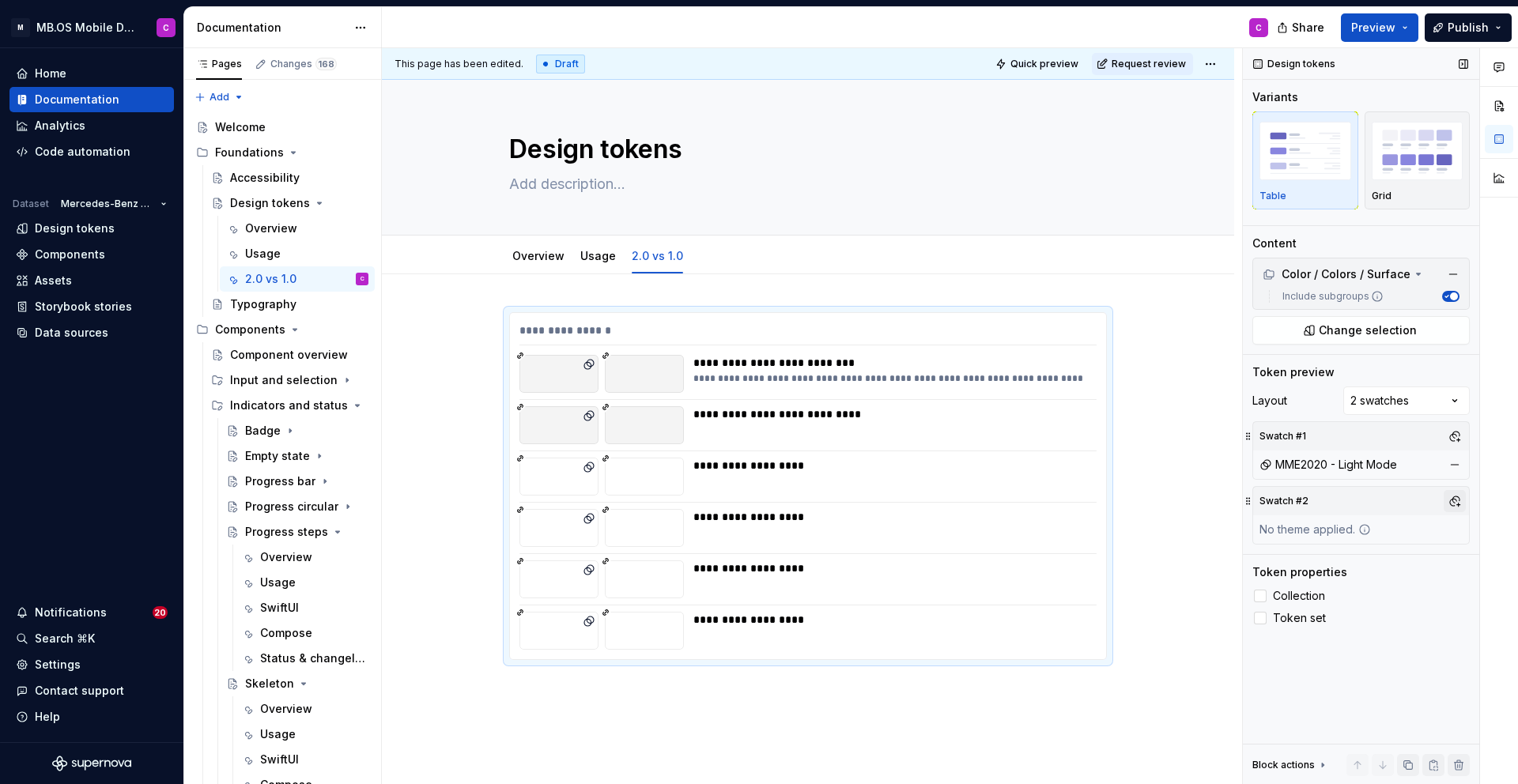
click at [1459, 497] on button "button" at bounding box center [1454, 501] width 22 height 22
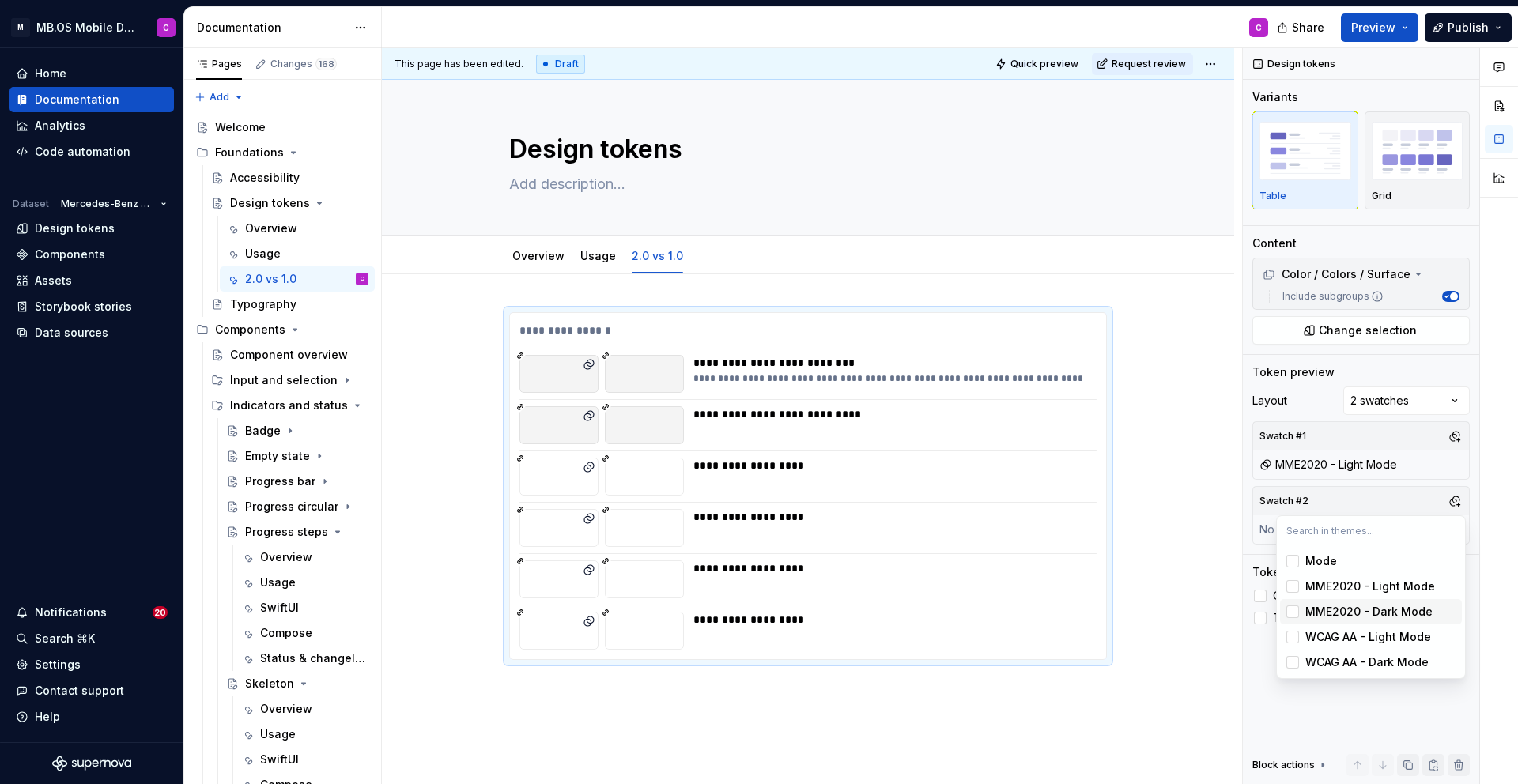
click at [1375, 611] on div "MME2020 - Dark Mode" at bounding box center [1369, 612] width 127 height 16
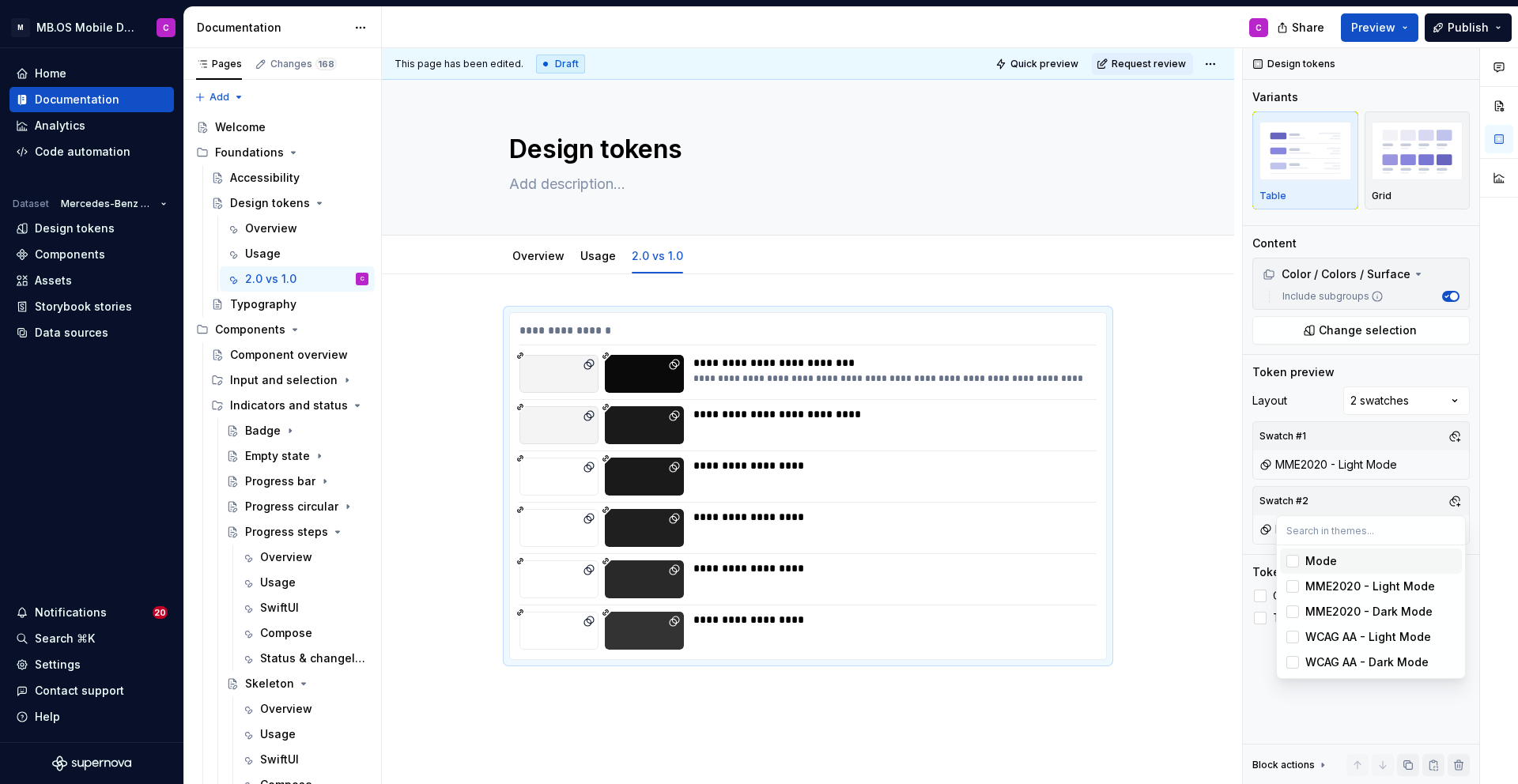
click at [1279, 489] on div "Comments Open comments No comments yet Select ‘Comment’ from the block context …" at bounding box center [1380, 416] width 275 height 736
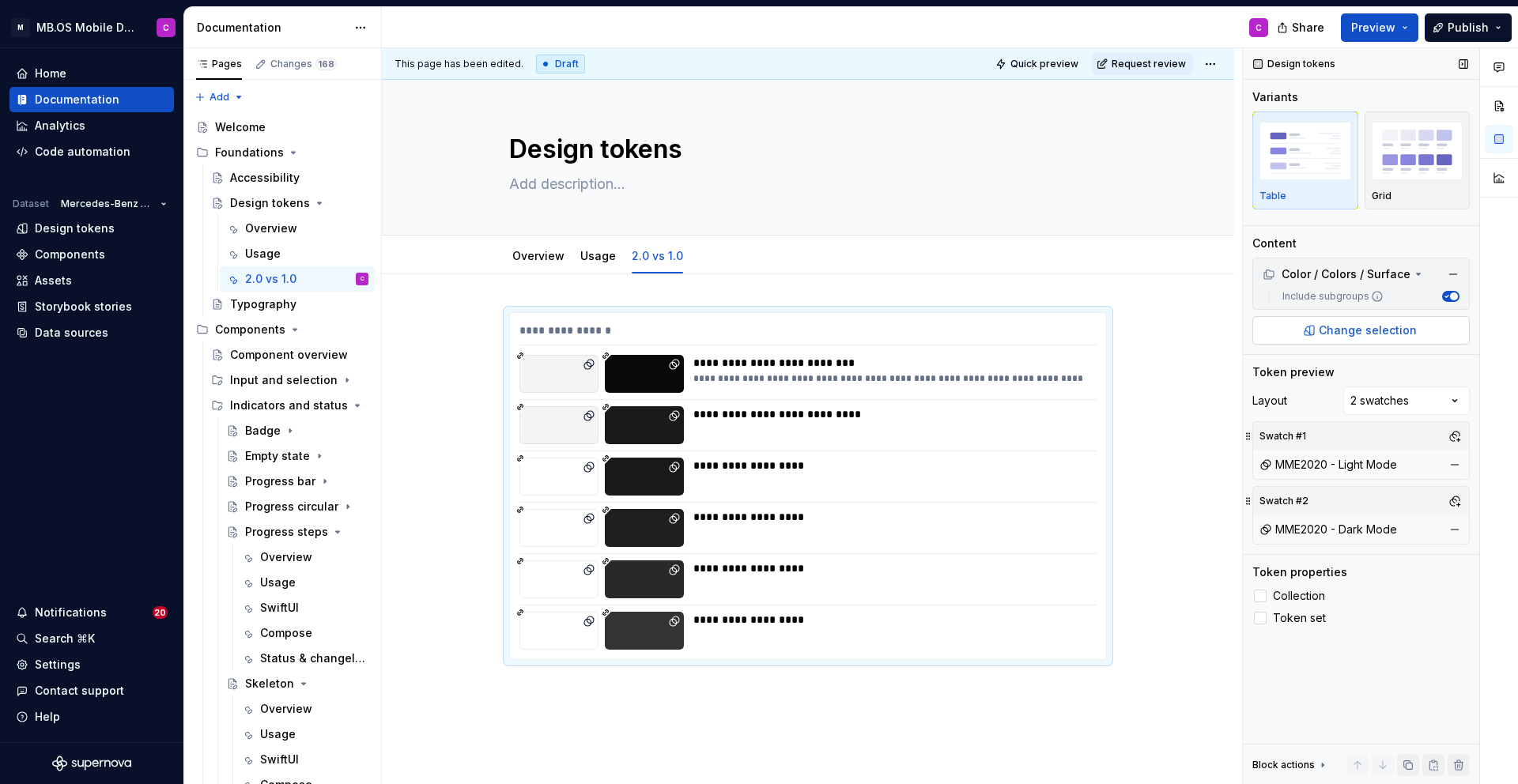
click at [1356, 331] on span "Change selection" at bounding box center [1367, 331] width 98 height 16
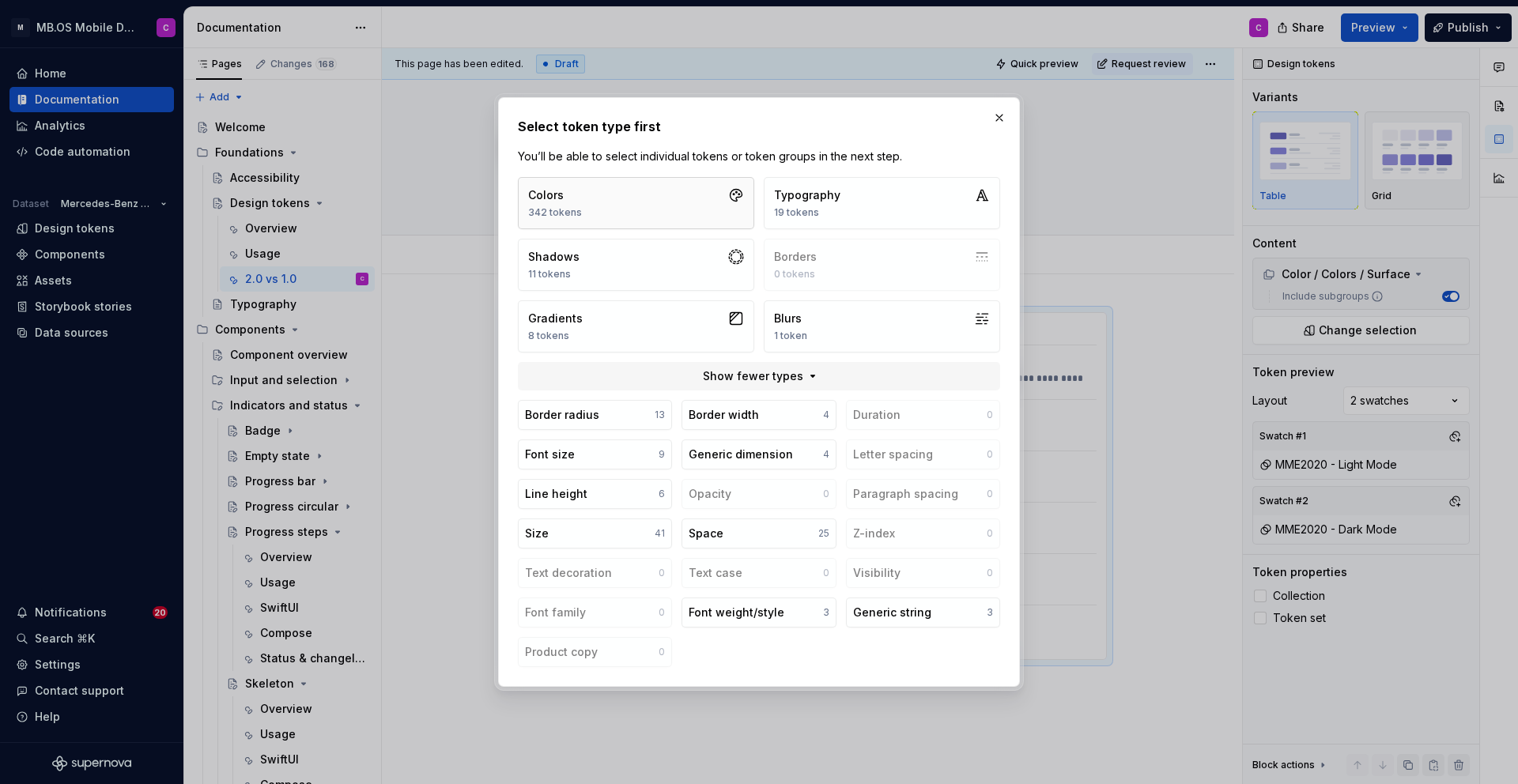
click at [682, 205] on button "Colors 342 tokens" at bounding box center [636, 203] width 236 height 52
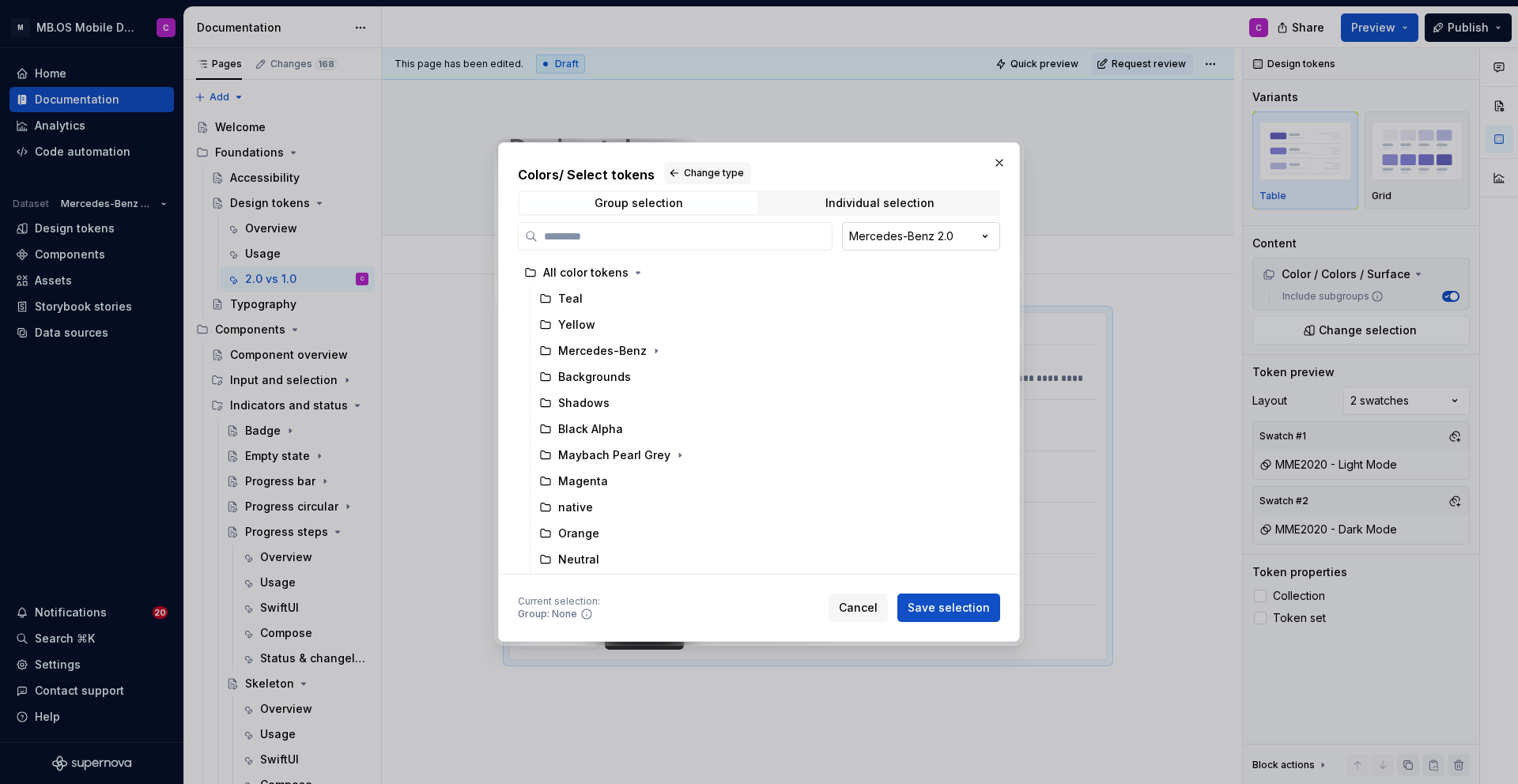
click at [916, 238] on div "Colors / Select tokens Change type Group selection Individual selection Mercede…" at bounding box center [759, 392] width 1518 height 784
click at [869, 608] on span "Cancel" at bounding box center [858, 608] width 39 height 16
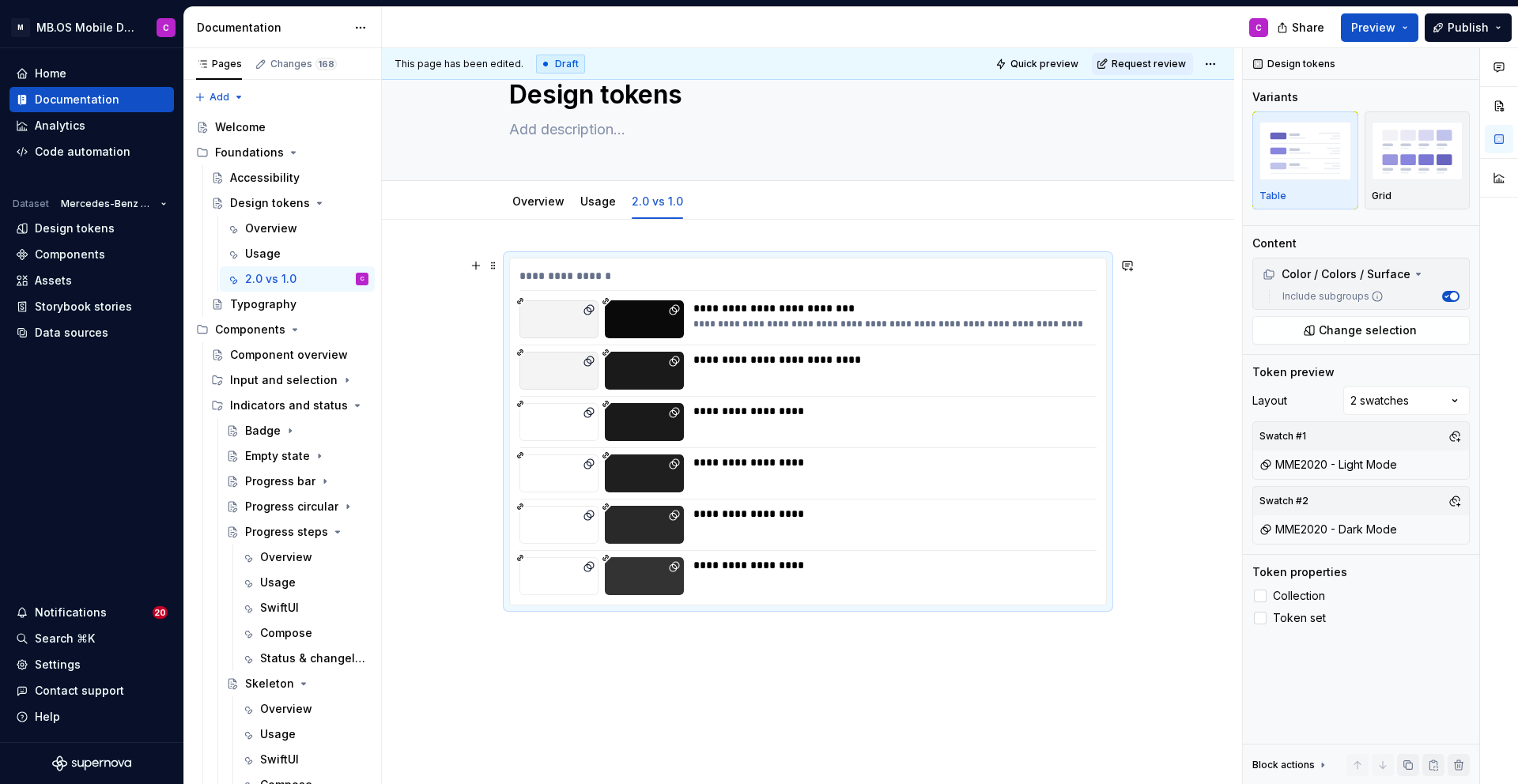
scroll to position [55, 0]
click at [1264, 617] on div at bounding box center [1260, 618] width 12 height 12
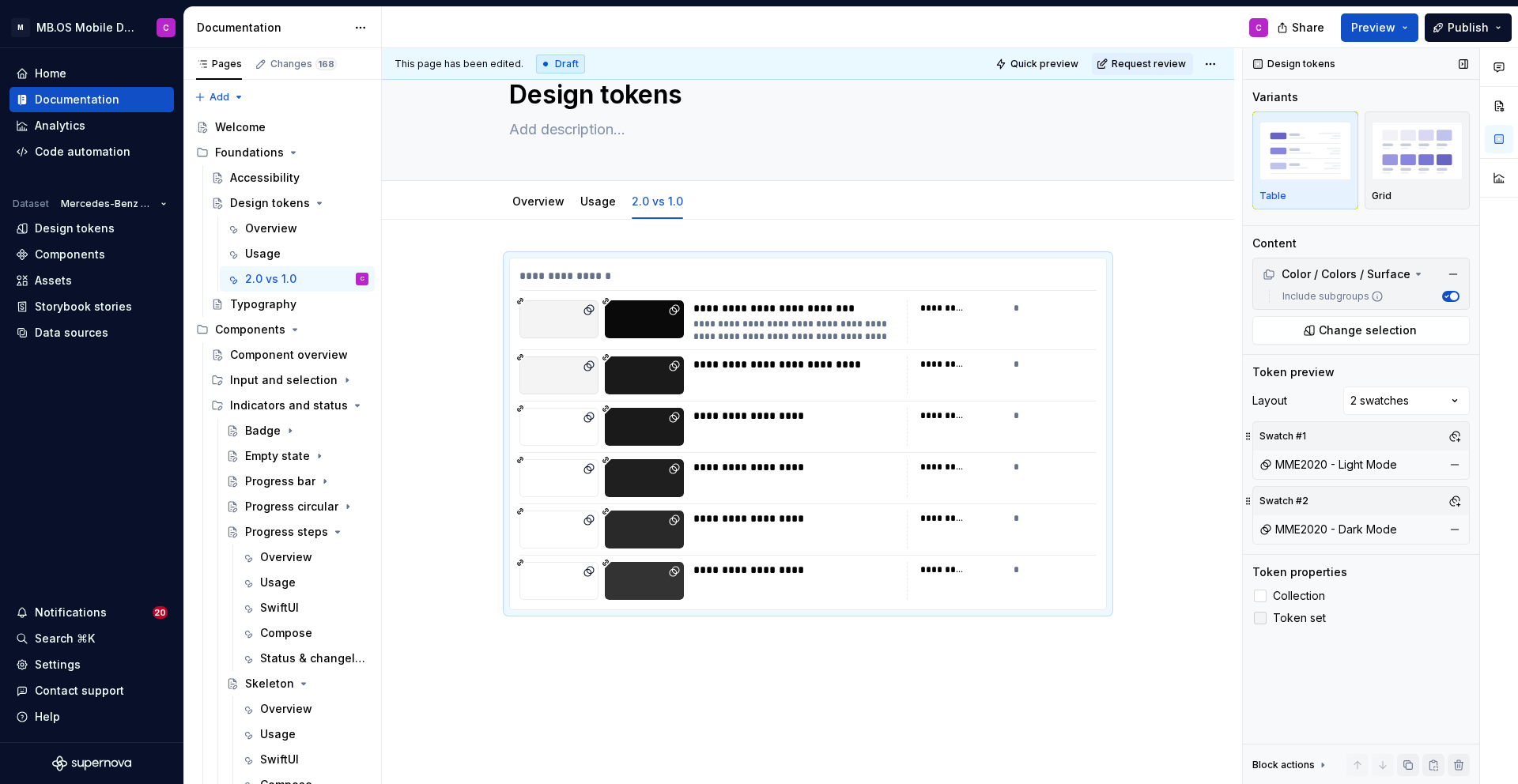
click at [1260, 618] on icon at bounding box center [1260, 618] width 0 height 0
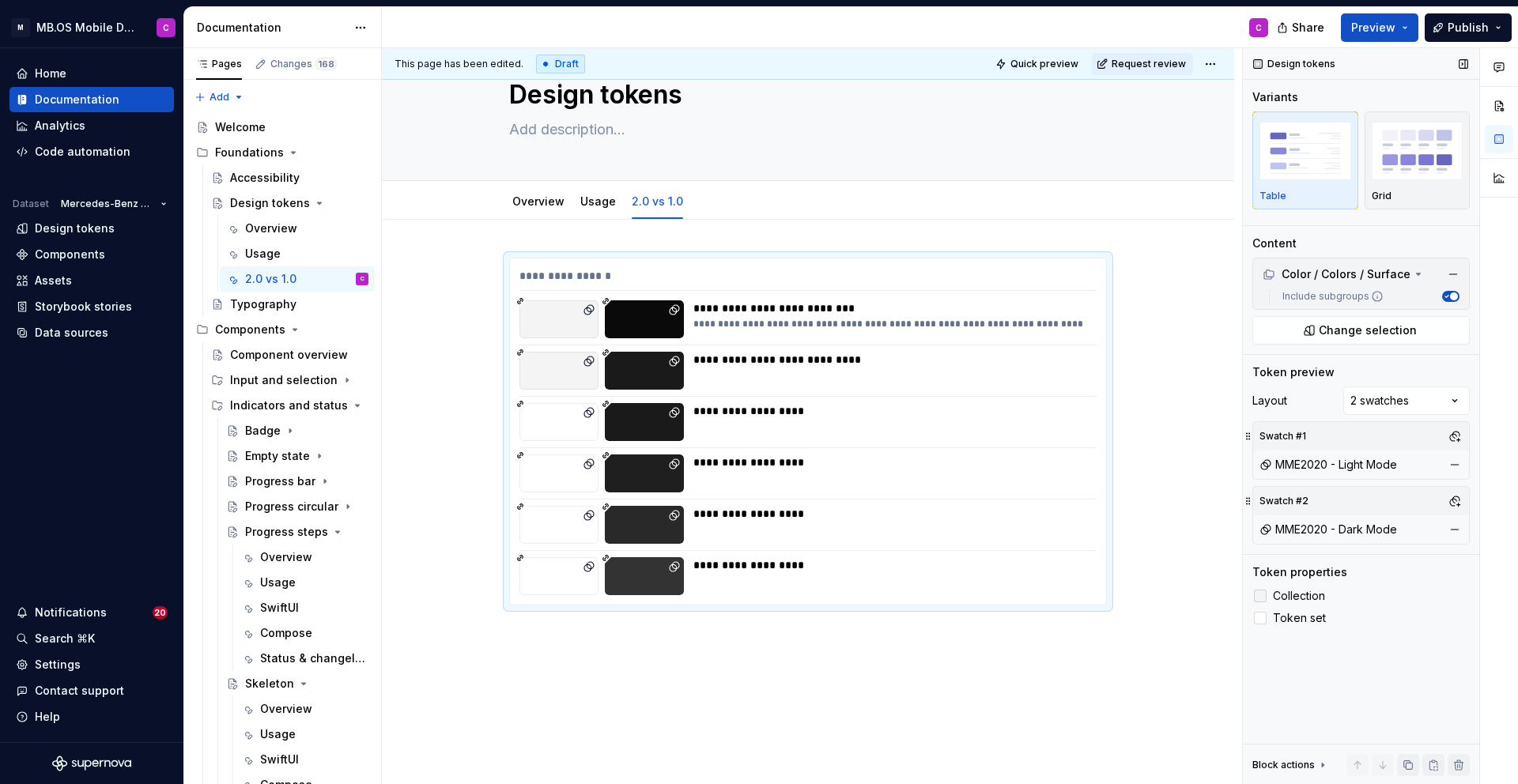
click at [1261, 596] on div at bounding box center [1260, 596] width 12 height 12
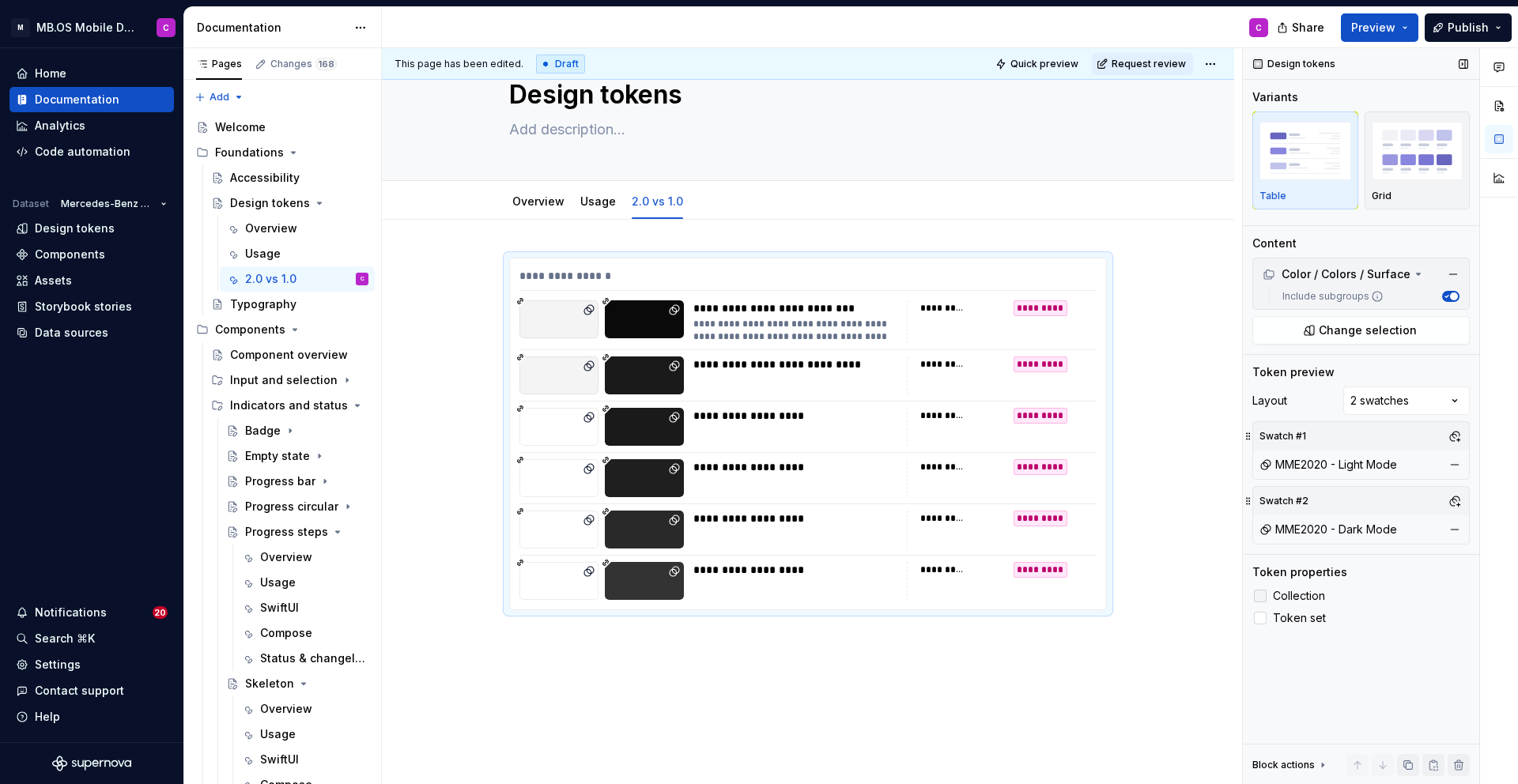
click at [1260, 596] on polyline at bounding box center [1260, 596] width 0 height 0
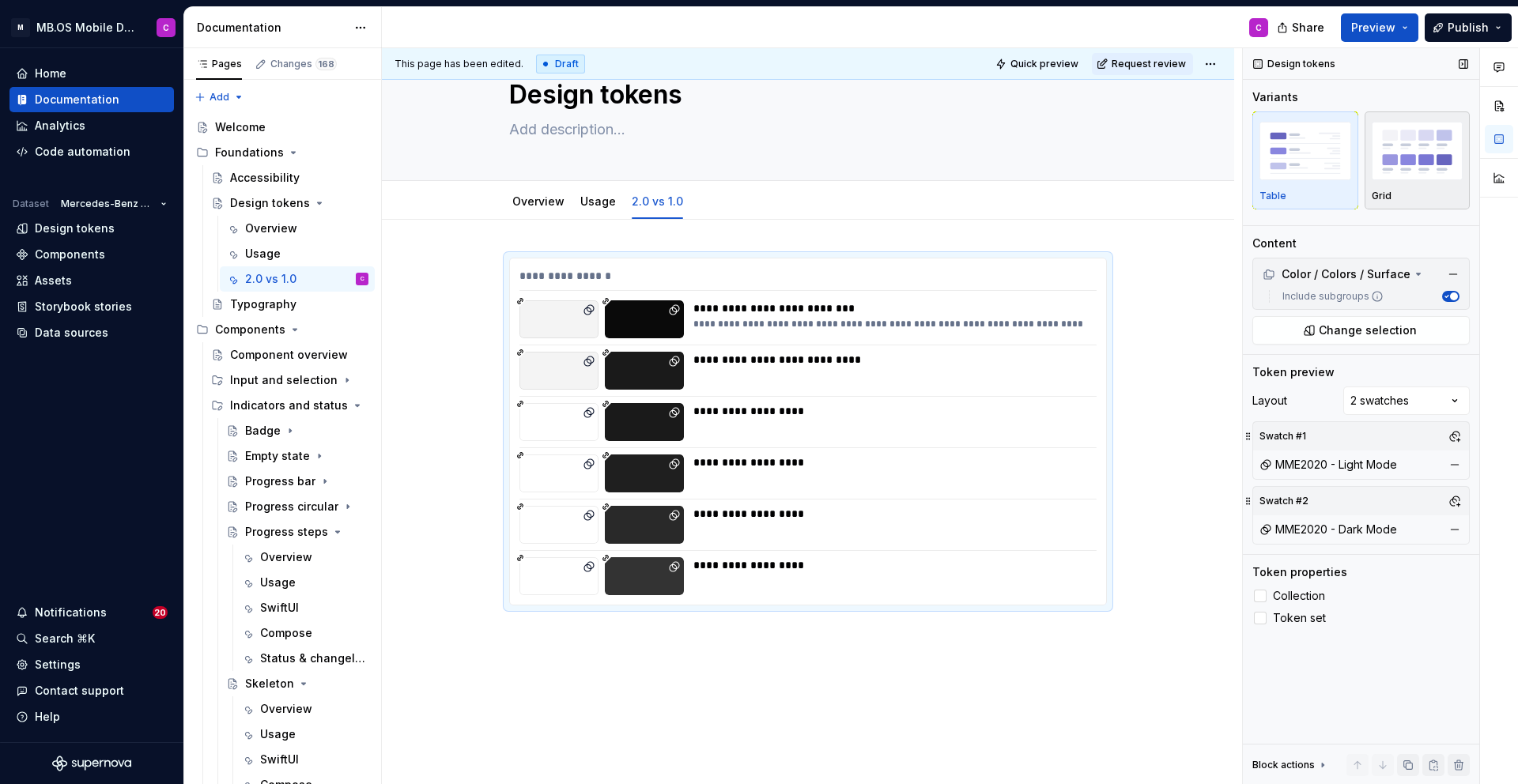
click at [1425, 161] on img "button" at bounding box center [1417, 150] width 92 height 57
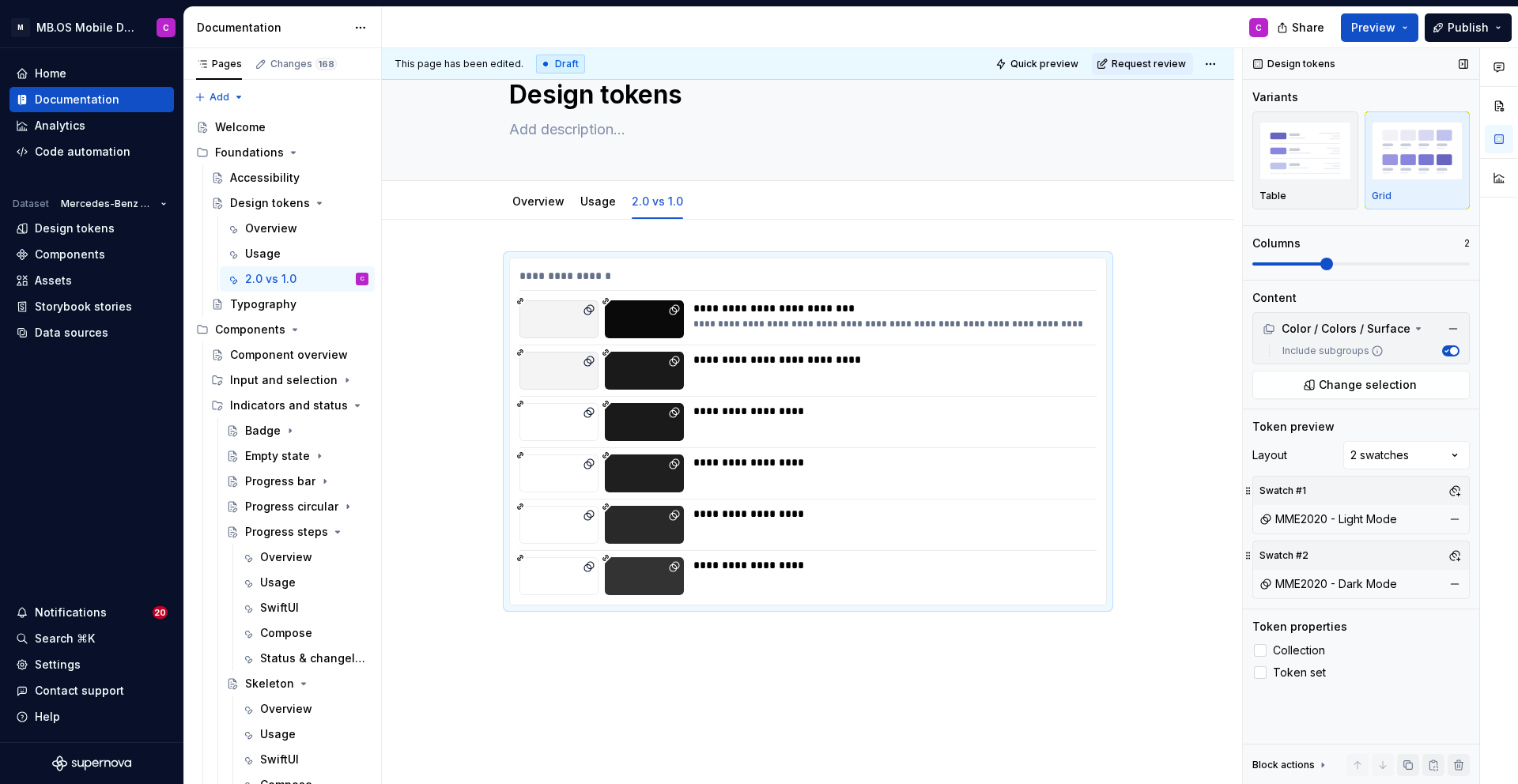
click at [1333, 264] on span at bounding box center [1327, 264] width 12 height 12
click at [1370, 454] on div "Comments Open comments No comments yet Select ‘Comment’ from the block context …" at bounding box center [1380, 416] width 275 height 736
click at [1322, 446] on div "Comments Open comments No comments yet Select ‘Comment’ from the block context …" at bounding box center [1380, 416] width 275 height 736
click at [1448, 347] on icon "button" at bounding box center [1446, 351] width 8 height 8
click at [1448, 347] on span "button" at bounding box center [1447, 351] width 8 height 8
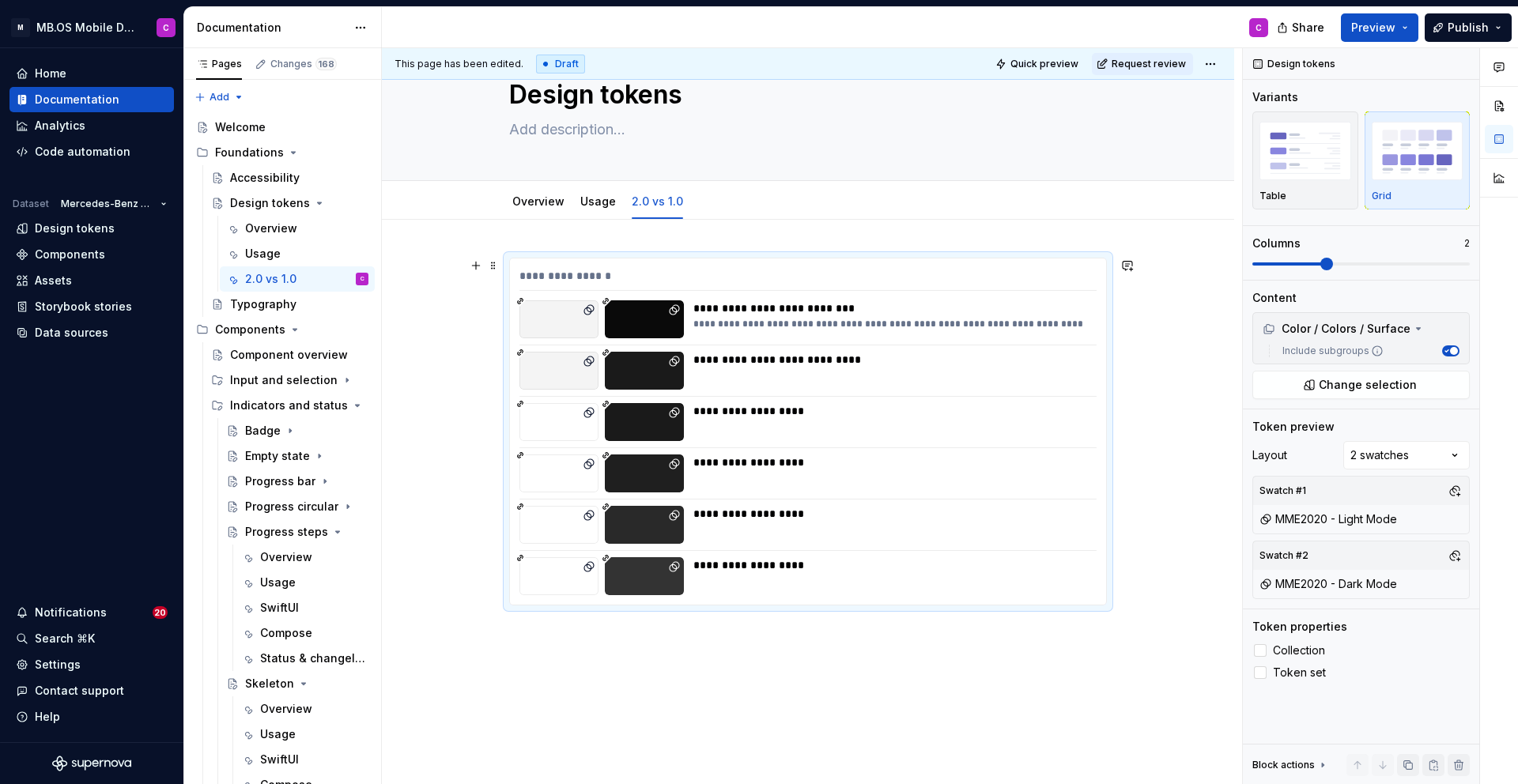
click at [733, 264] on div "**********" at bounding box center [808, 431] width 596 height 347
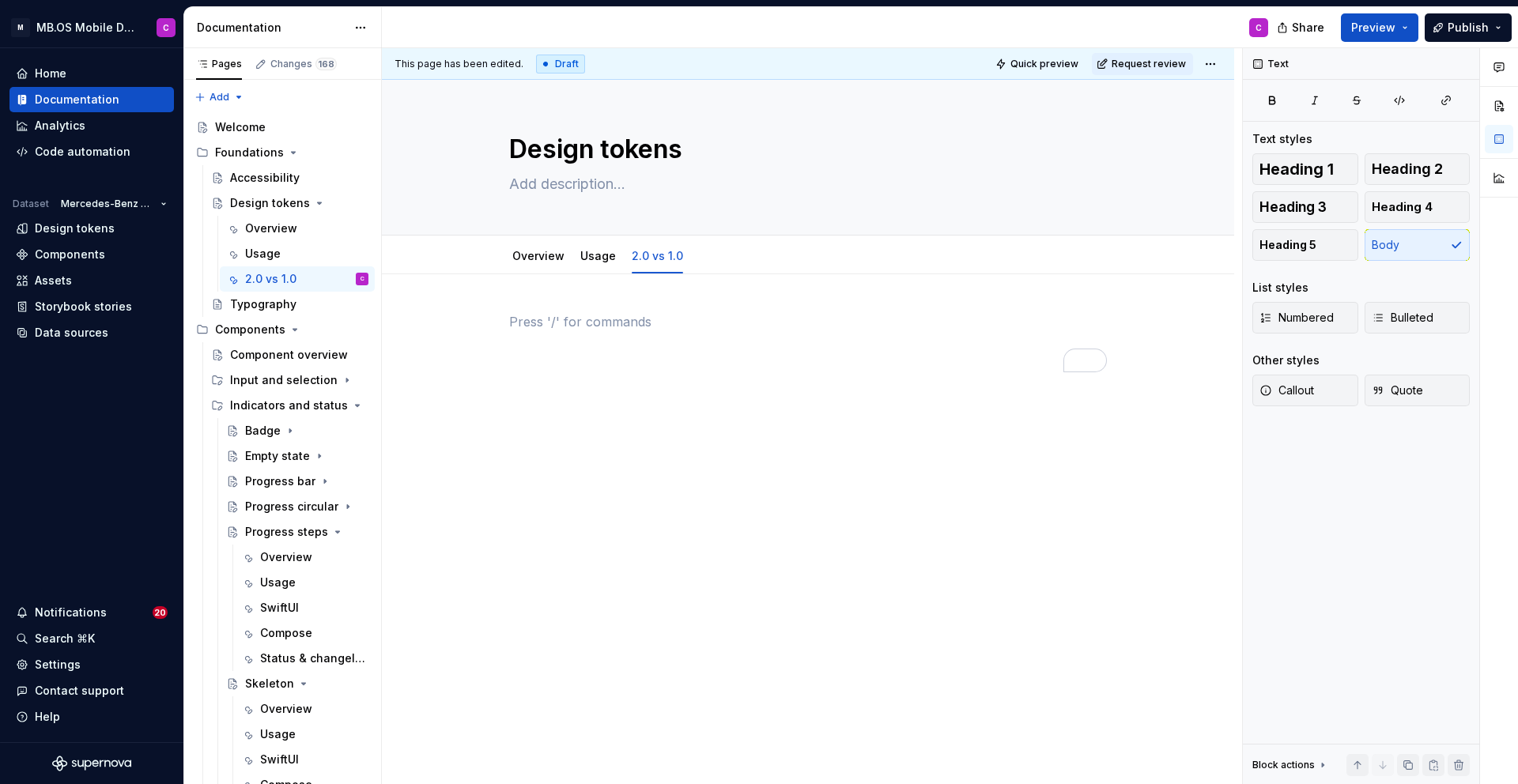
scroll to position [0, 0]
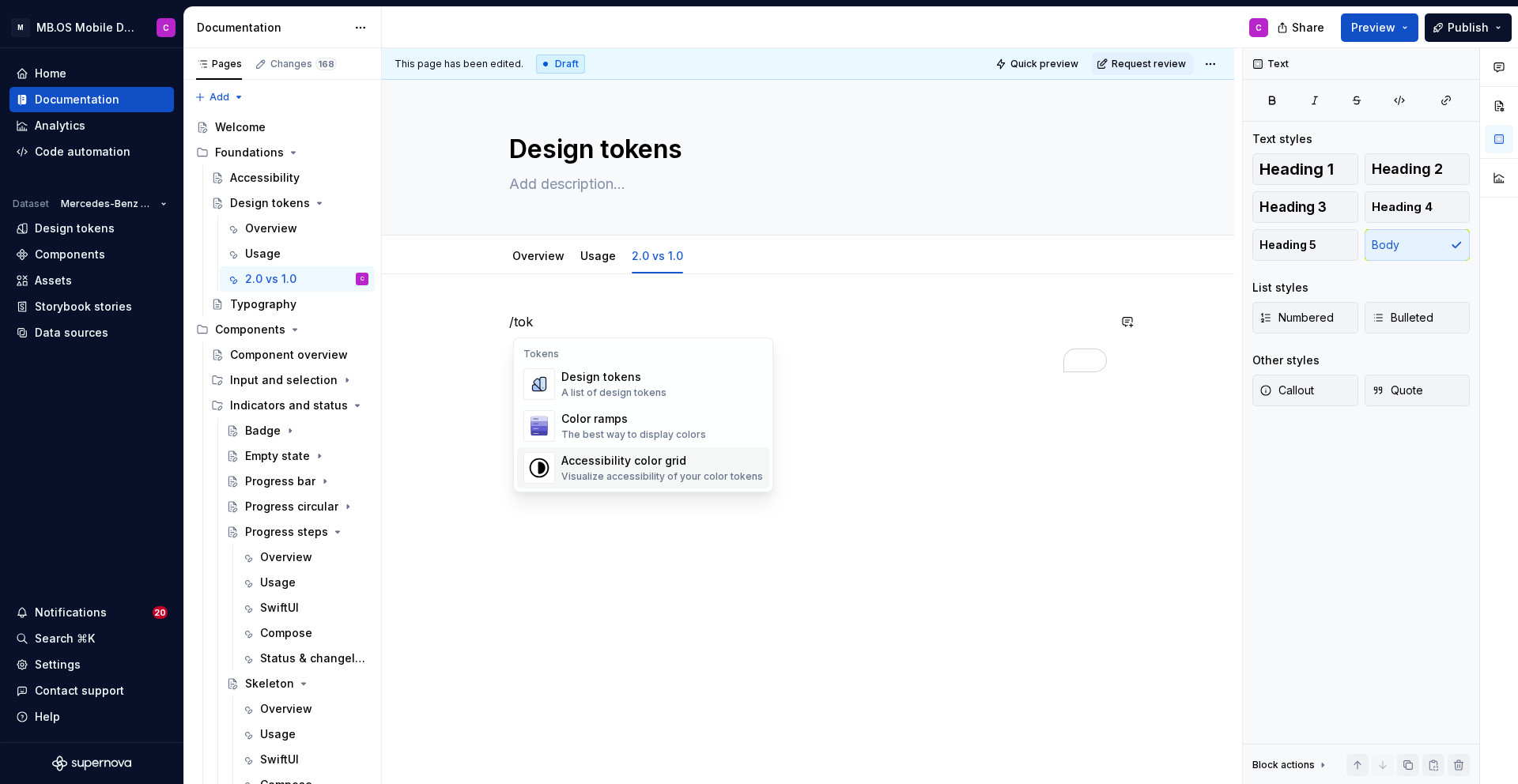
click at [632, 478] on div "Visualize accessibility of your color tokens" at bounding box center [662, 476] width 202 height 12
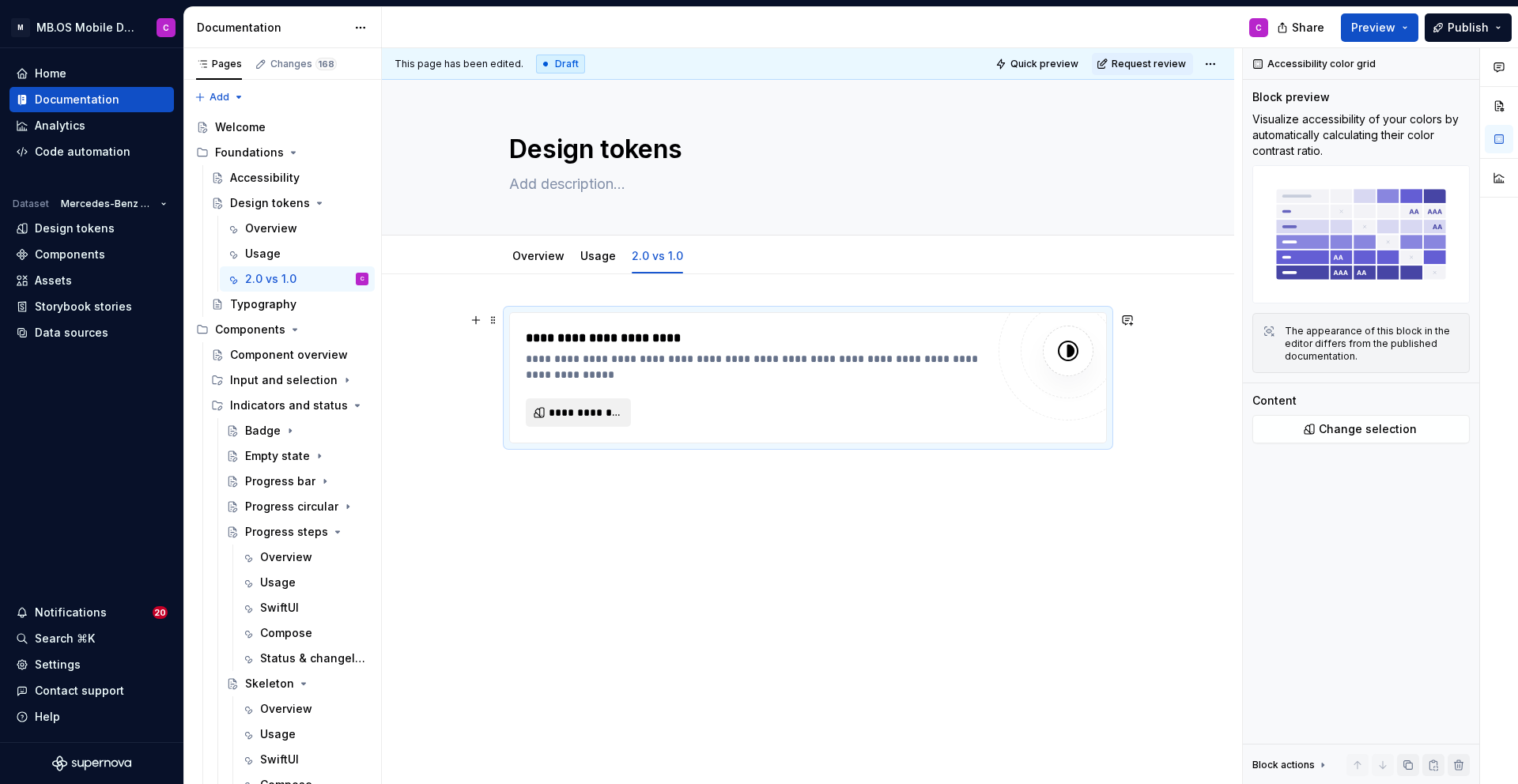
click at [577, 408] on span "**********" at bounding box center [585, 413] width 72 height 16
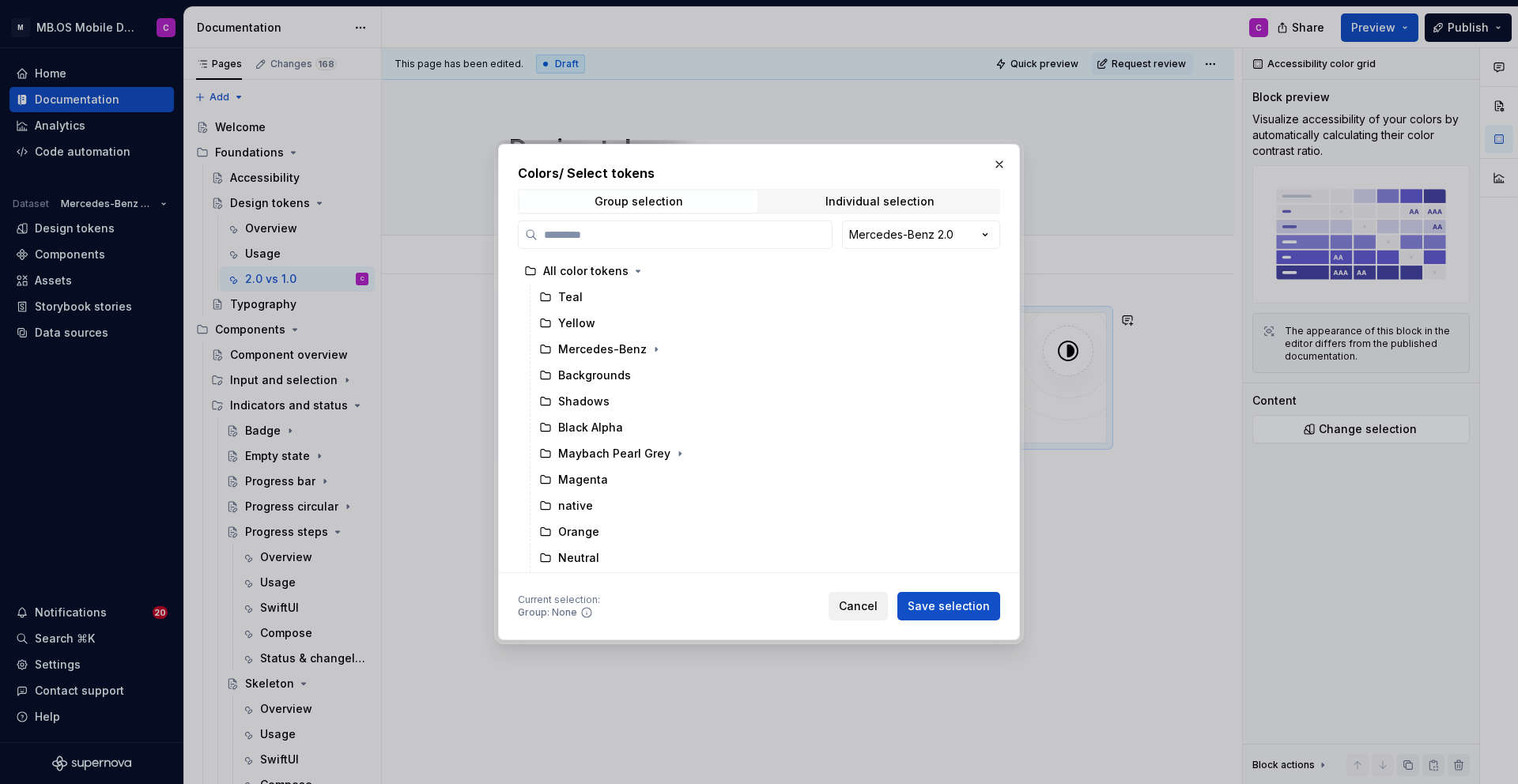
click at [860, 604] on span "Cancel" at bounding box center [858, 607] width 39 height 16
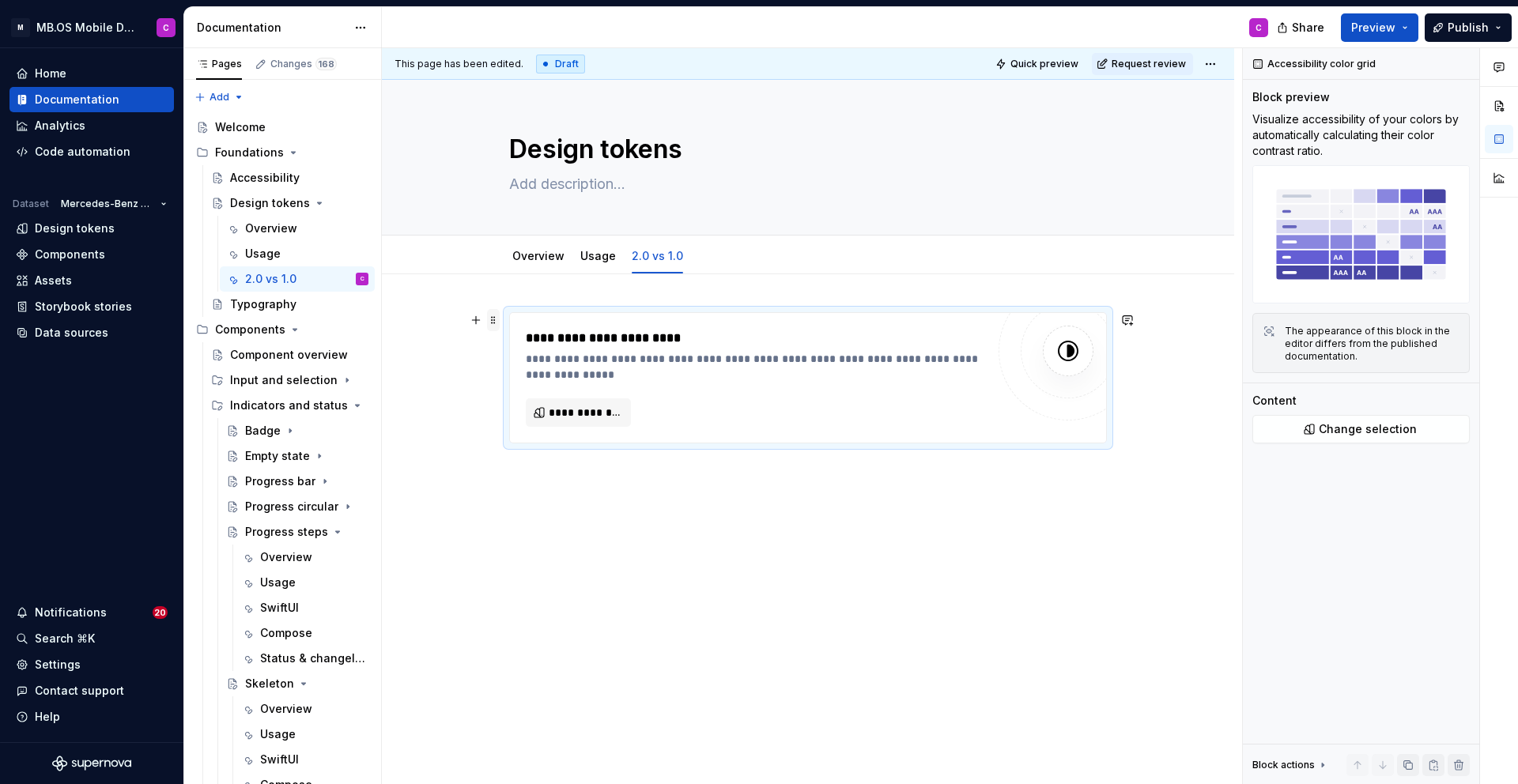
click at [500, 317] on span at bounding box center [493, 319] width 12 height 22
click at [550, 319] on div "**********" at bounding box center [808, 377] width 596 height 130
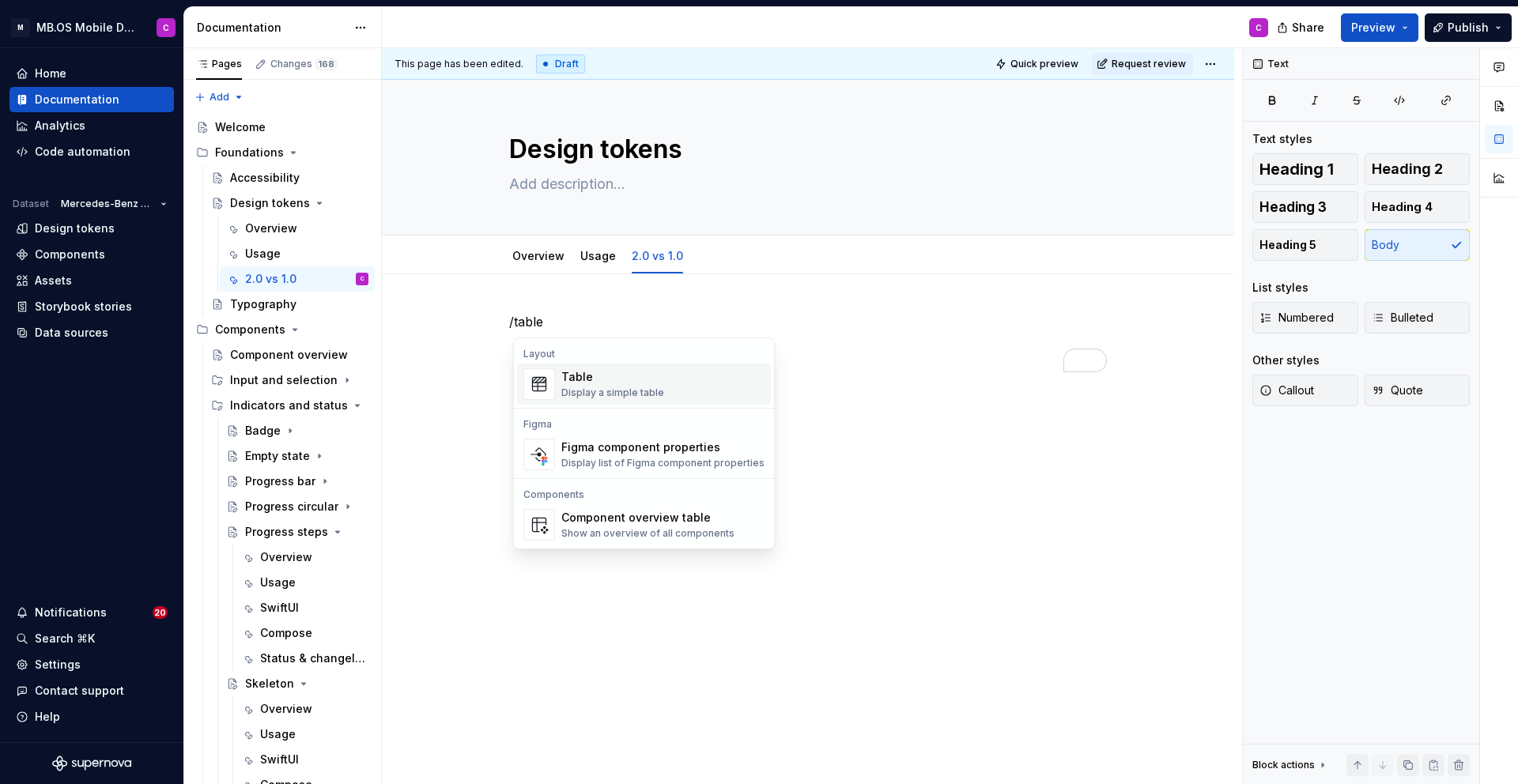
click at [599, 379] on div "Table" at bounding box center [612, 377] width 103 height 16
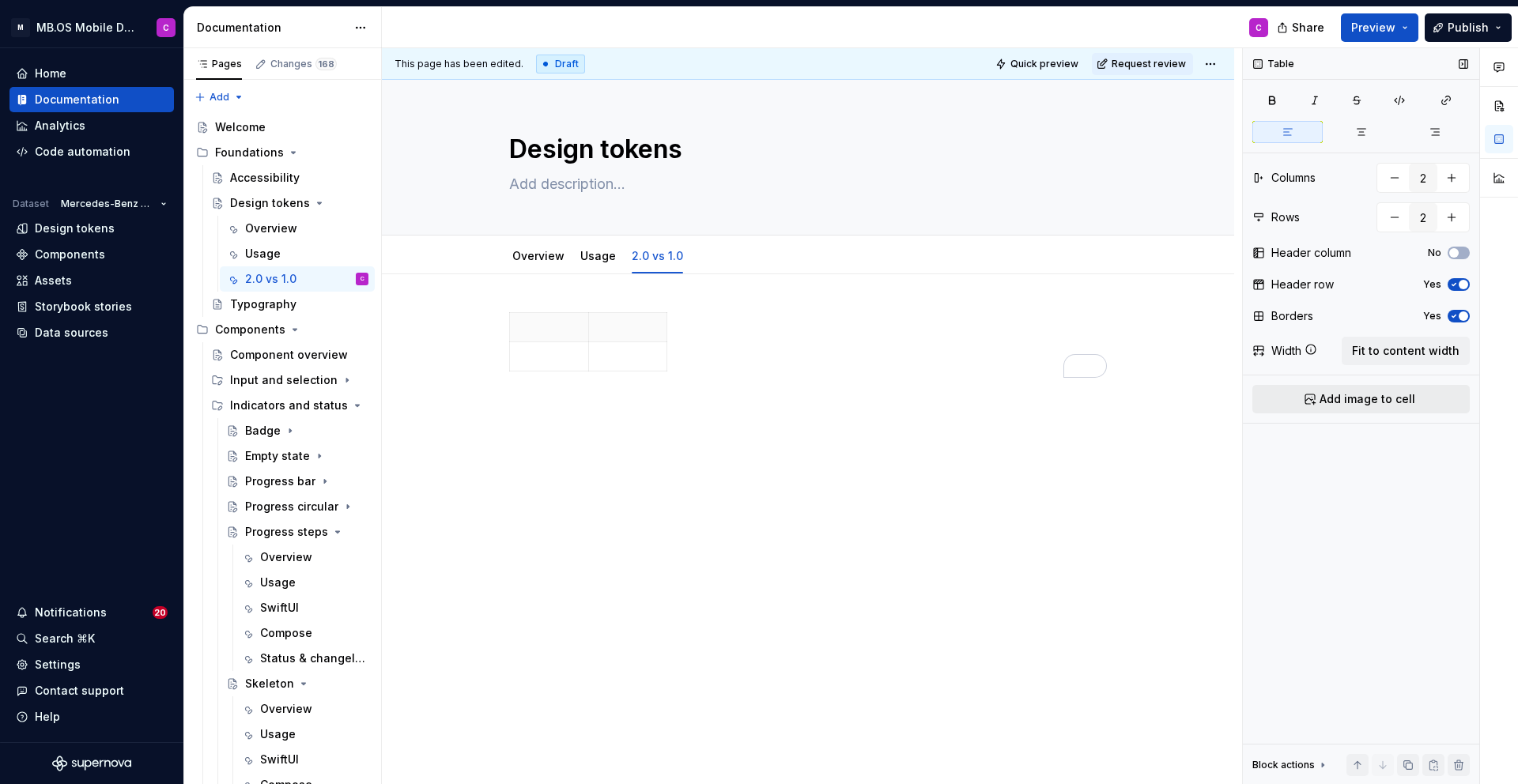
click at [1372, 407] on span "Add image to cell" at bounding box center [1367, 399] width 95 height 16
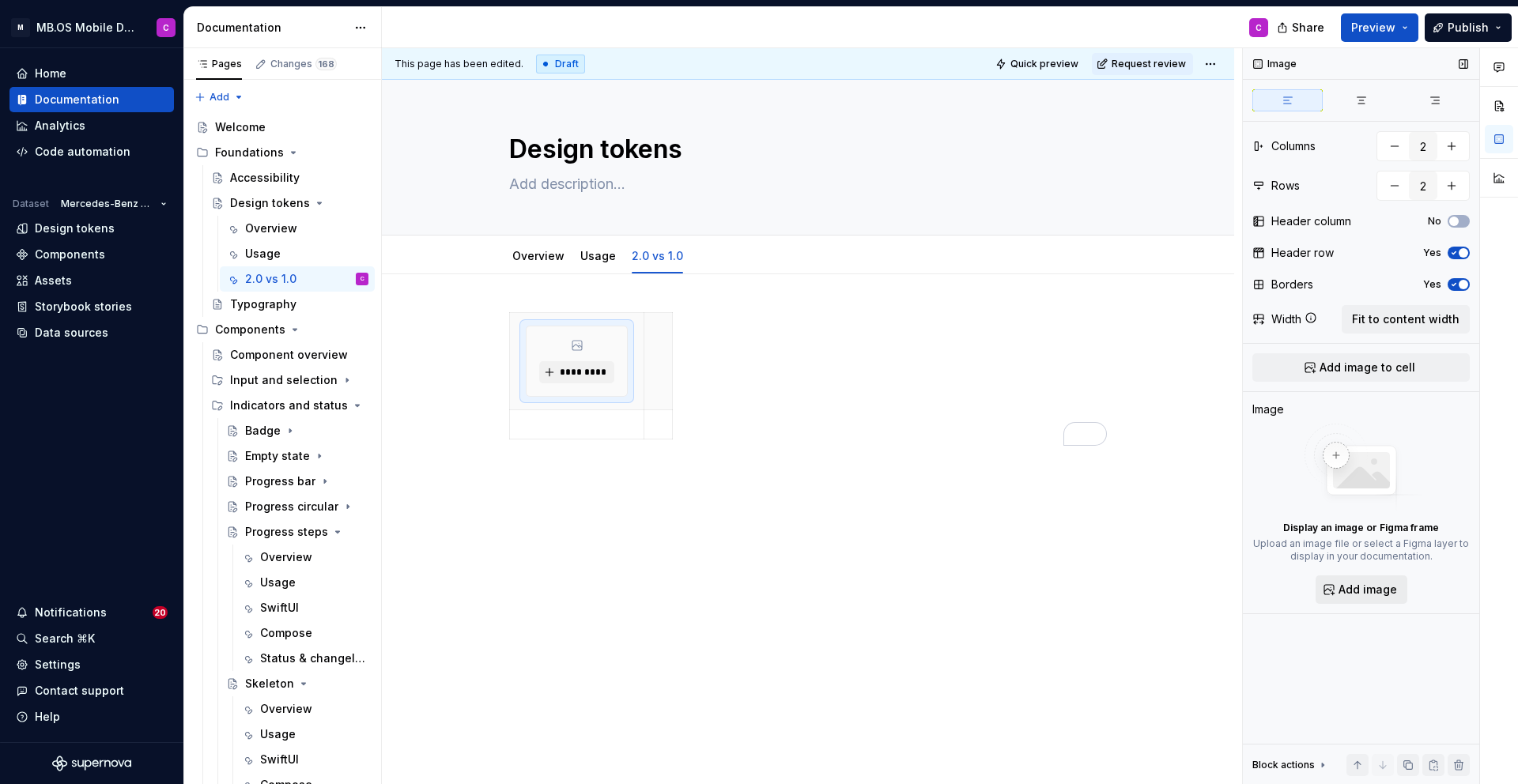
click at [1343, 584] on span "Add image" at bounding box center [1368, 590] width 58 height 16
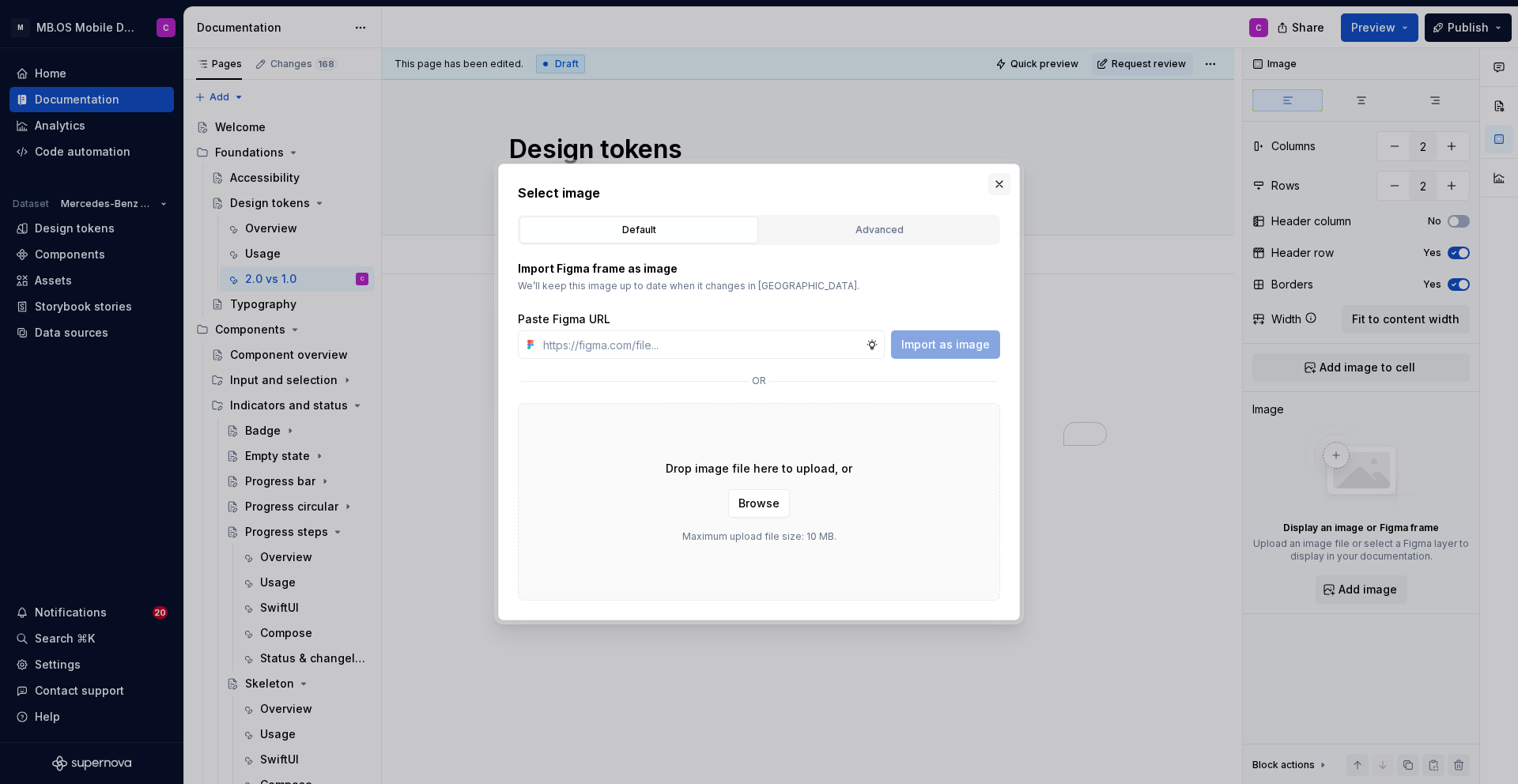
click at [1002, 183] on button "button" at bounding box center [999, 183] width 22 height 22
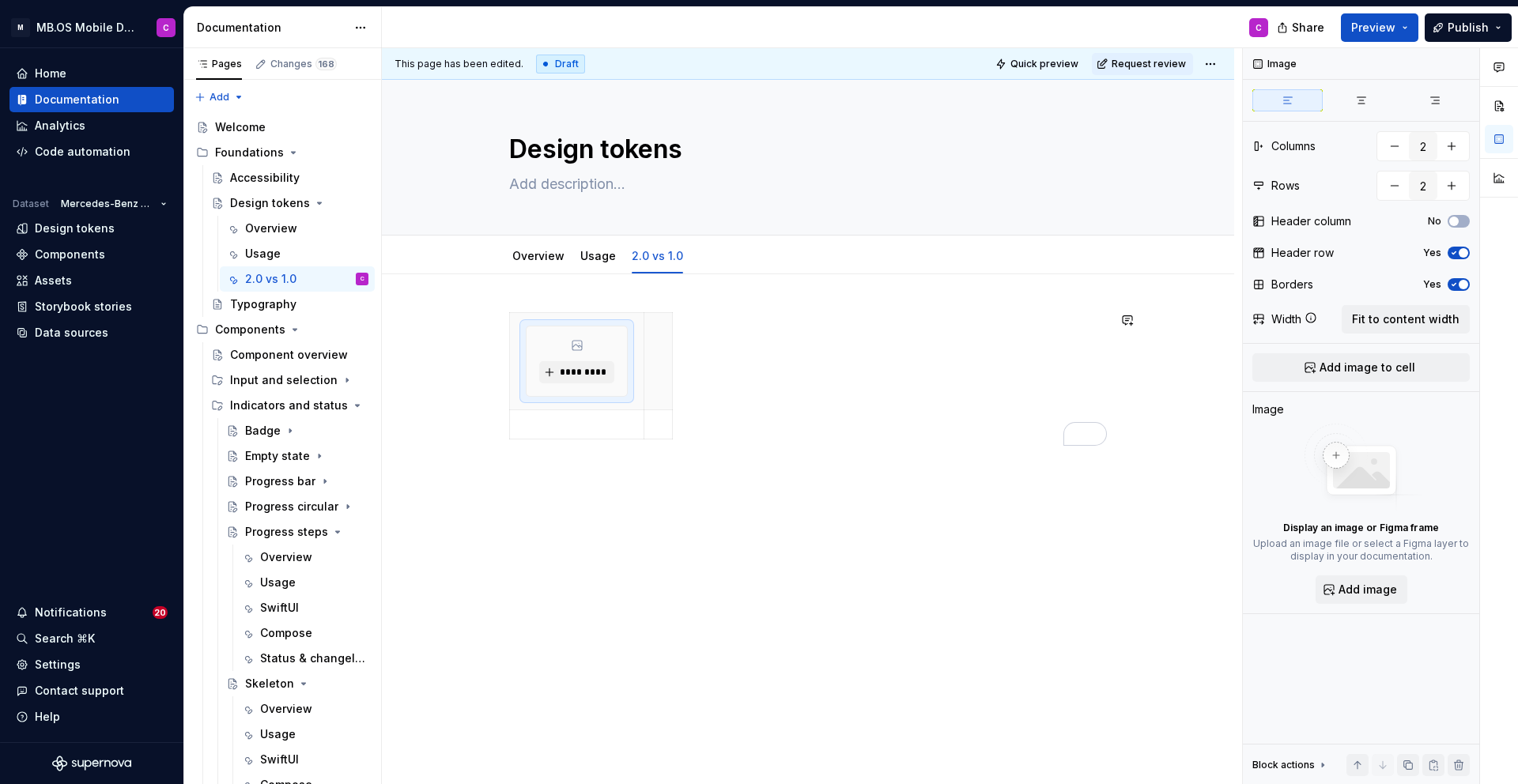
click at [778, 451] on div "*********" at bounding box center [808, 388] width 598 height 153
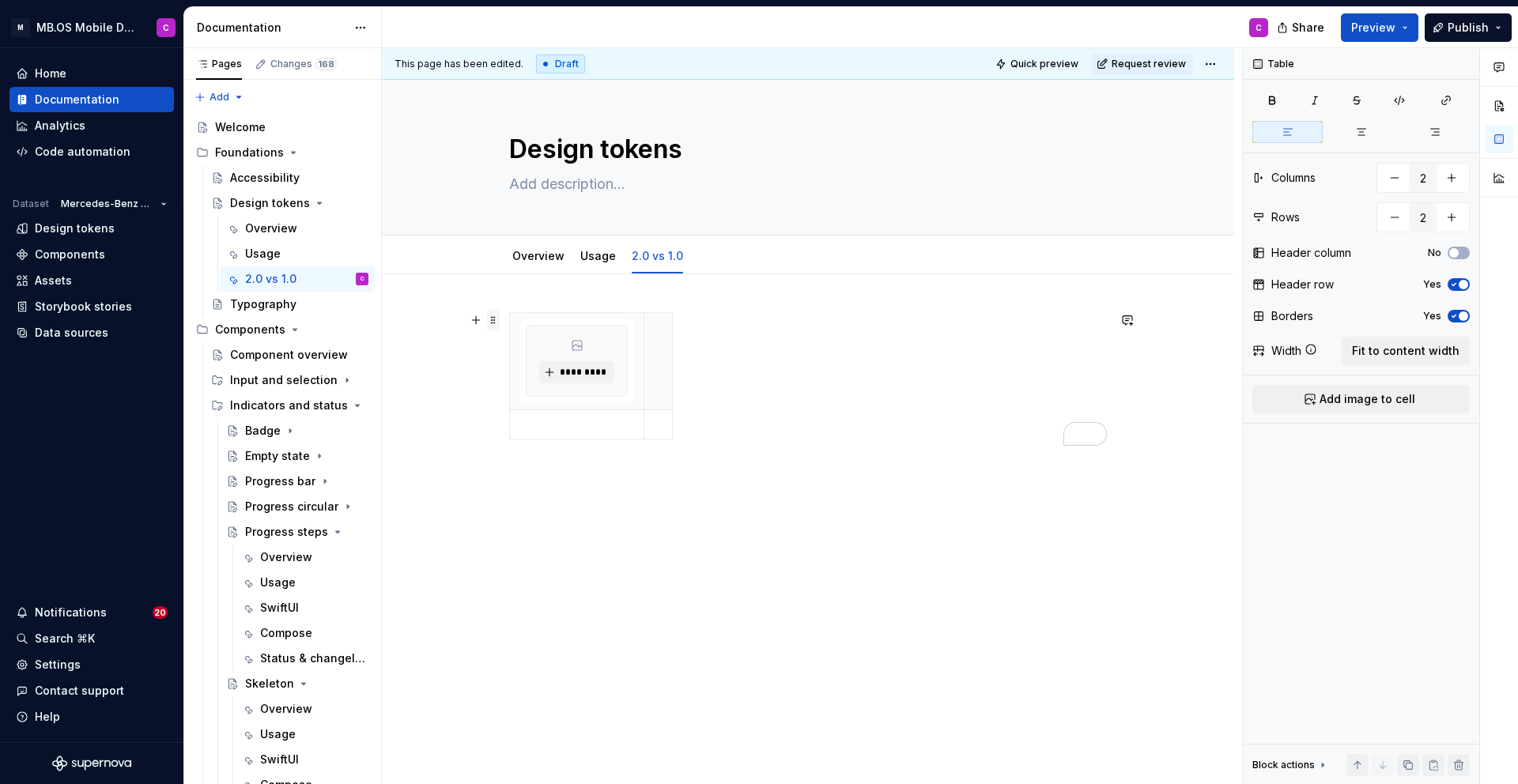
click at [500, 320] on span at bounding box center [493, 319] width 12 height 22
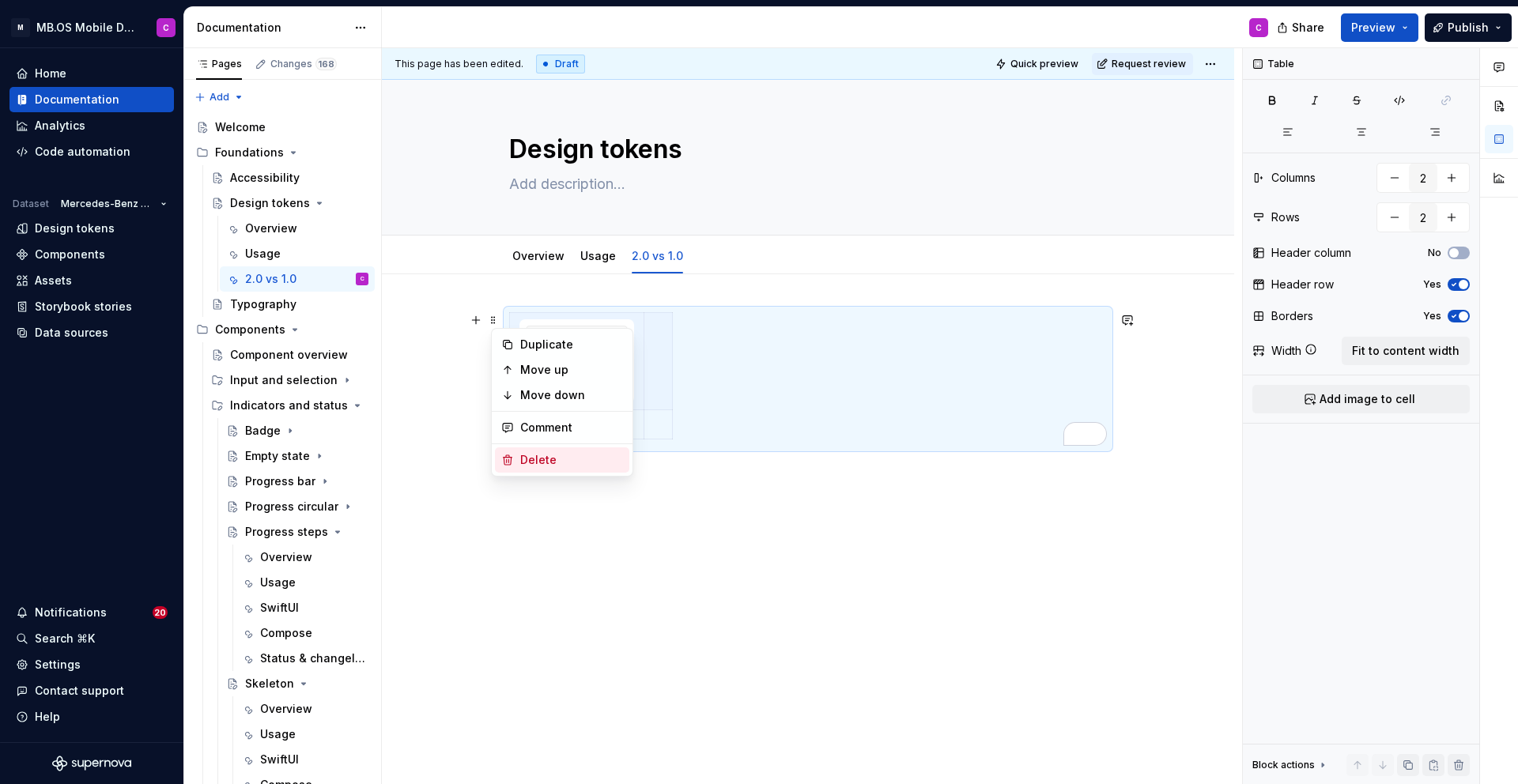
click at [536, 458] on div "Delete" at bounding box center [572, 460] width 103 height 16
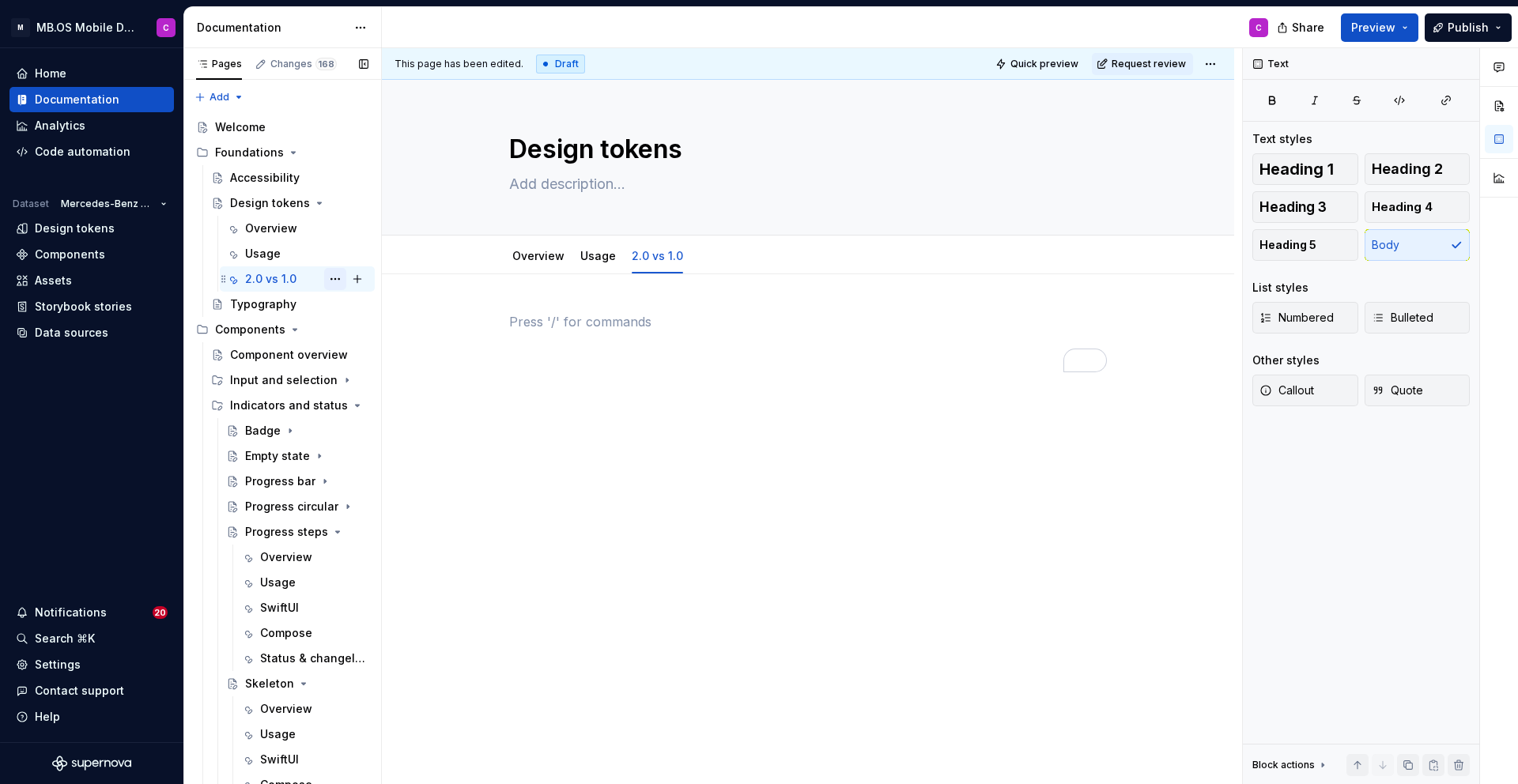
click at [330, 277] on button "Page tree" at bounding box center [335, 279] width 22 height 22
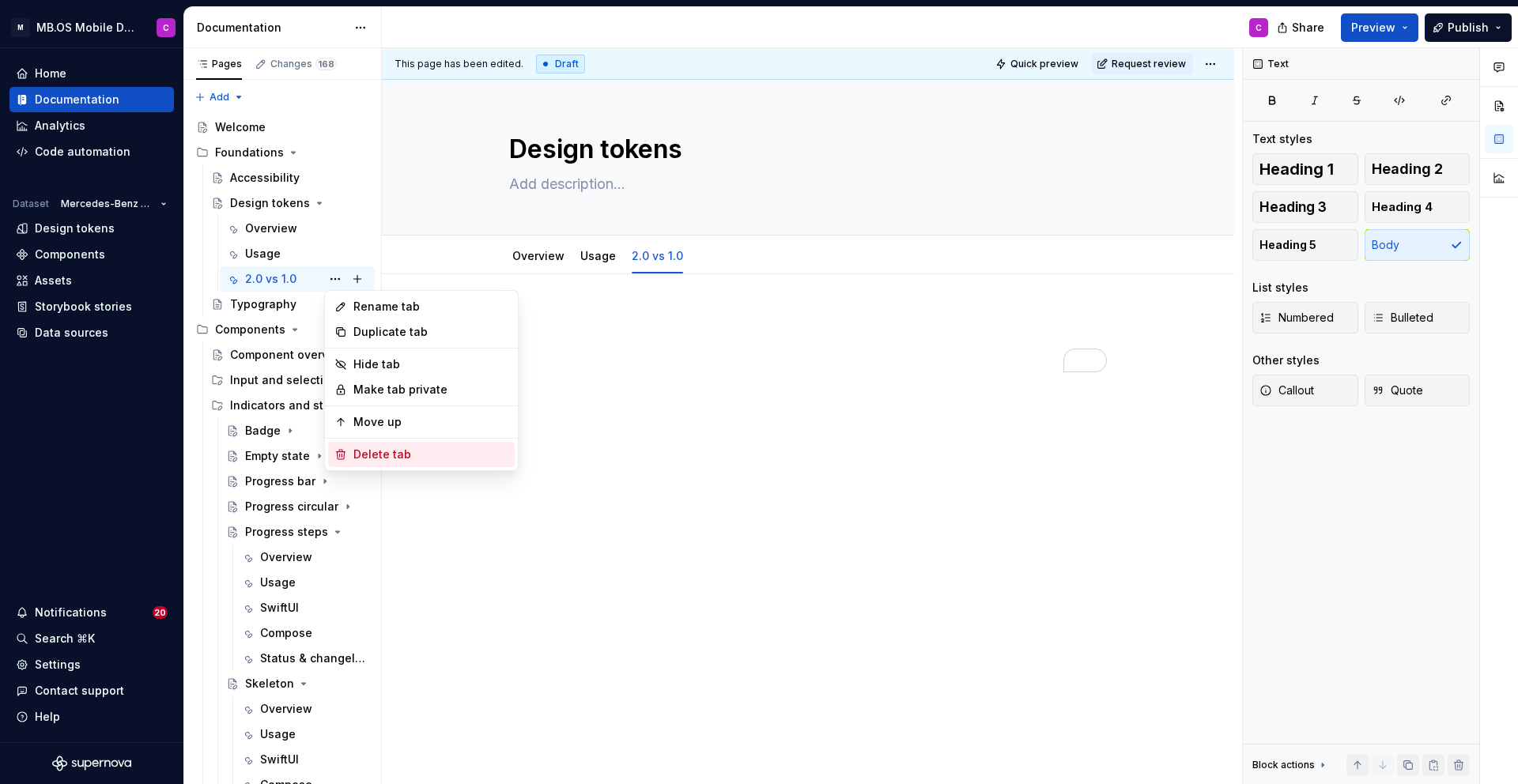
click at [382, 452] on div "Delete tab" at bounding box center [431, 454] width 155 height 16
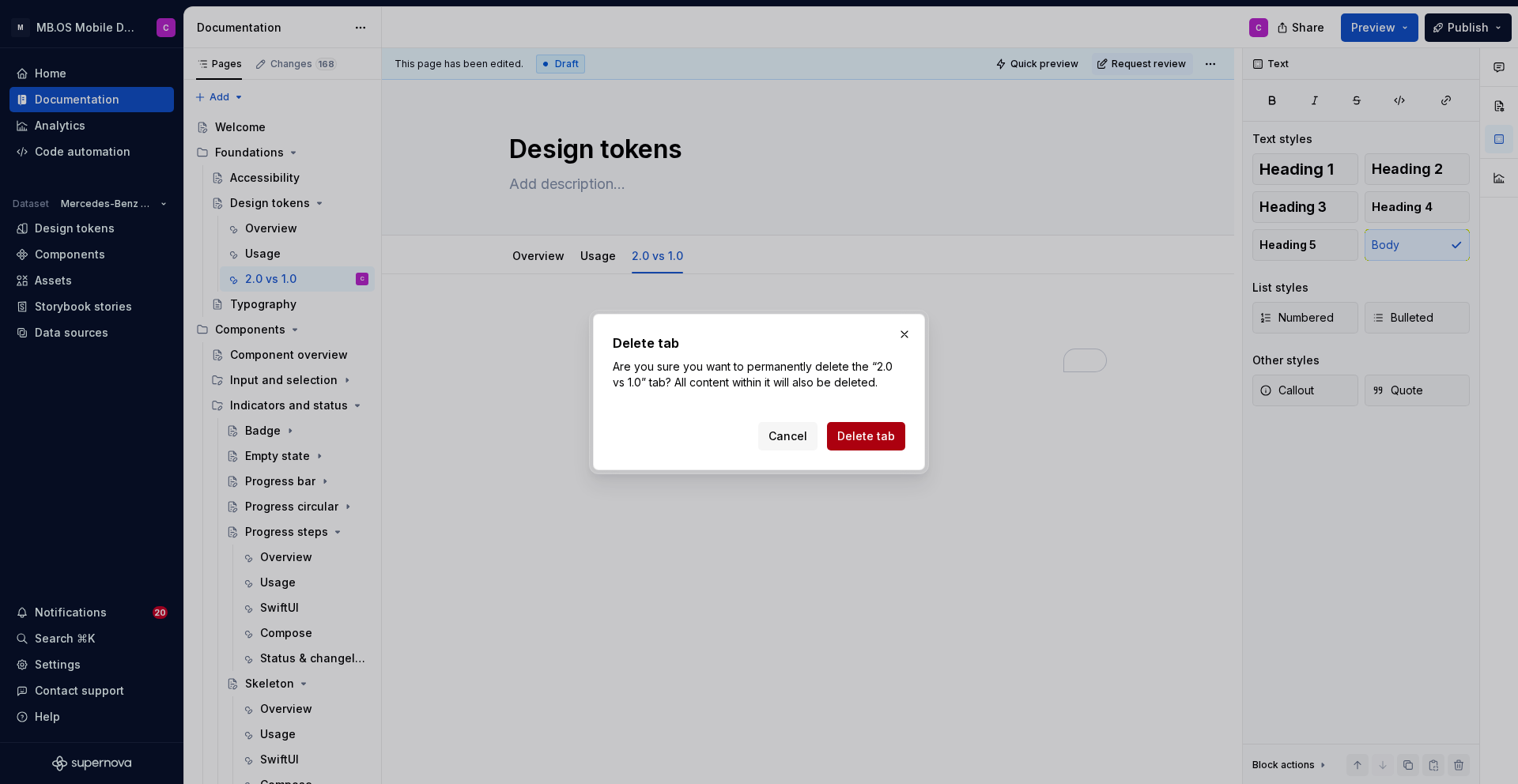
click at [871, 433] on span "Delete tab" at bounding box center [865, 437] width 57 height 16
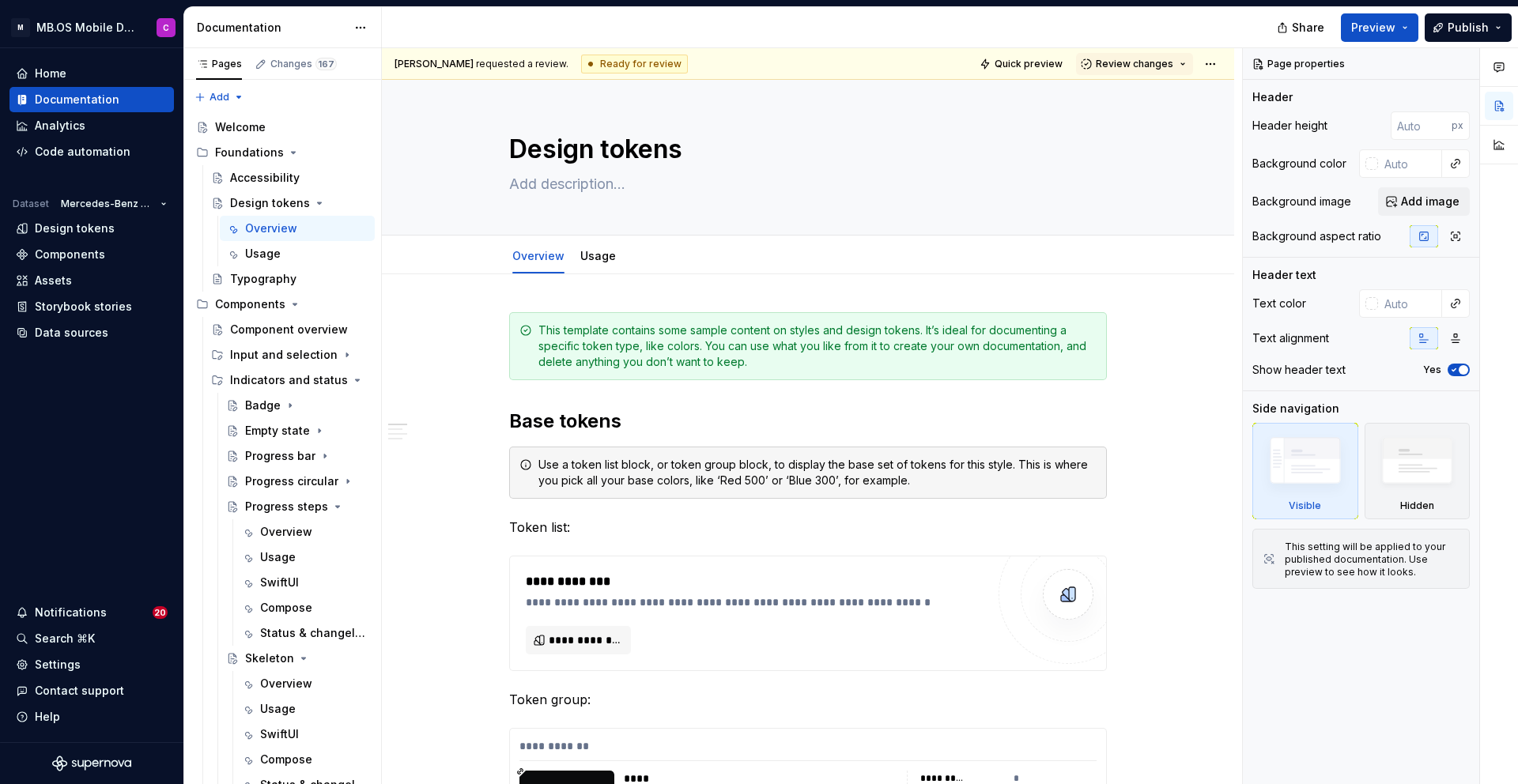
type textarea "*"
